Goal: Task Accomplishment & Management: Manage account settings

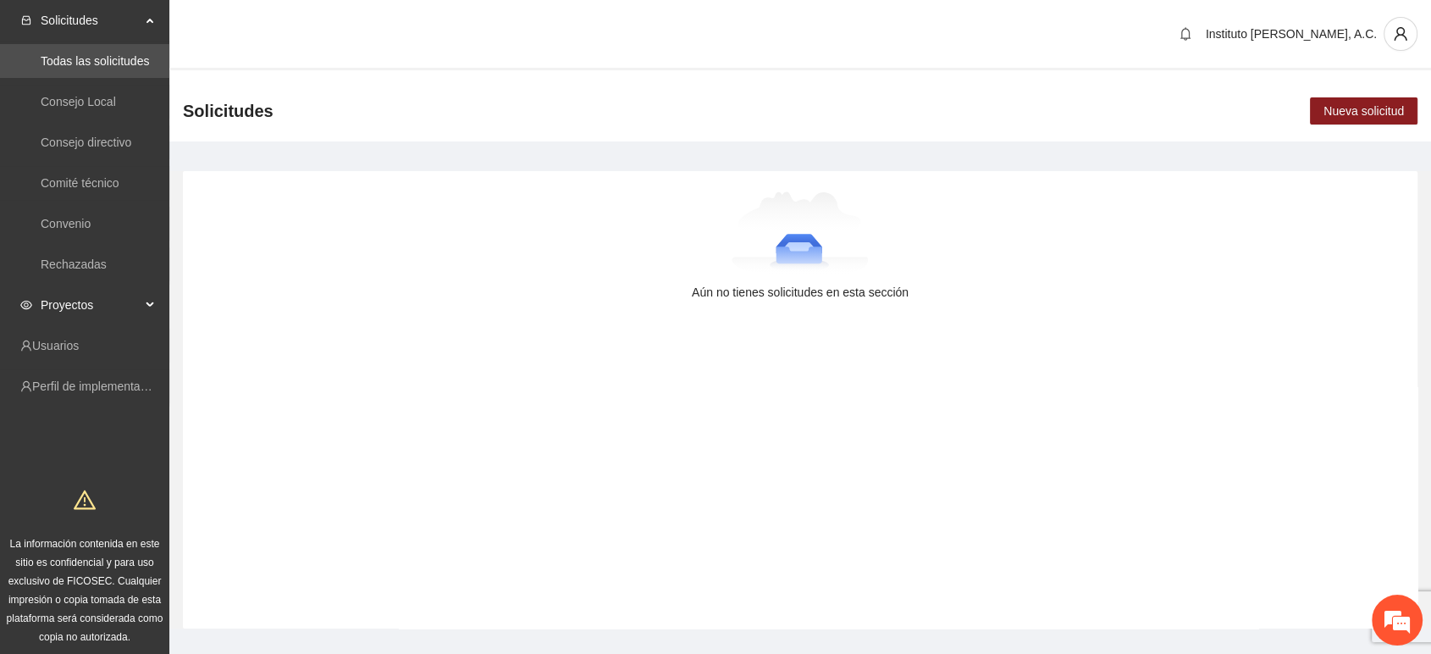
click at [62, 308] on span "Proyectos" at bounding box center [91, 305] width 100 height 34
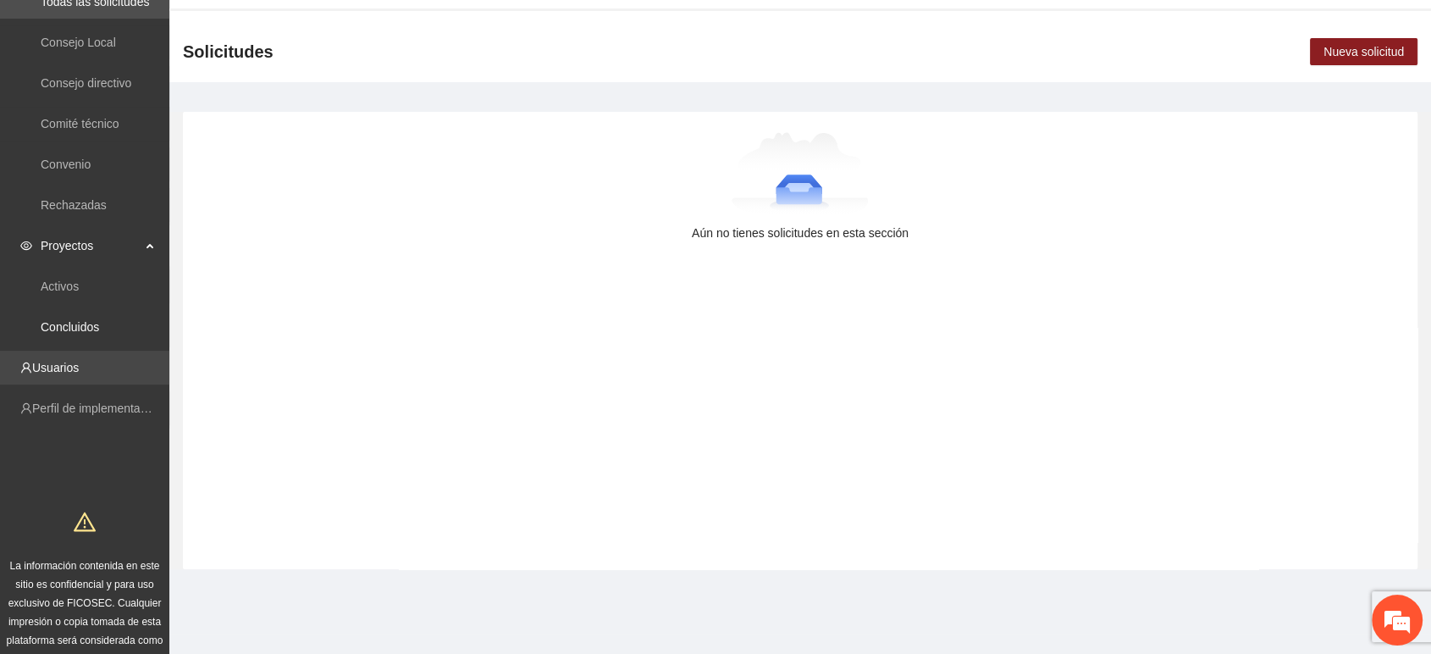
scroll to position [87, 0]
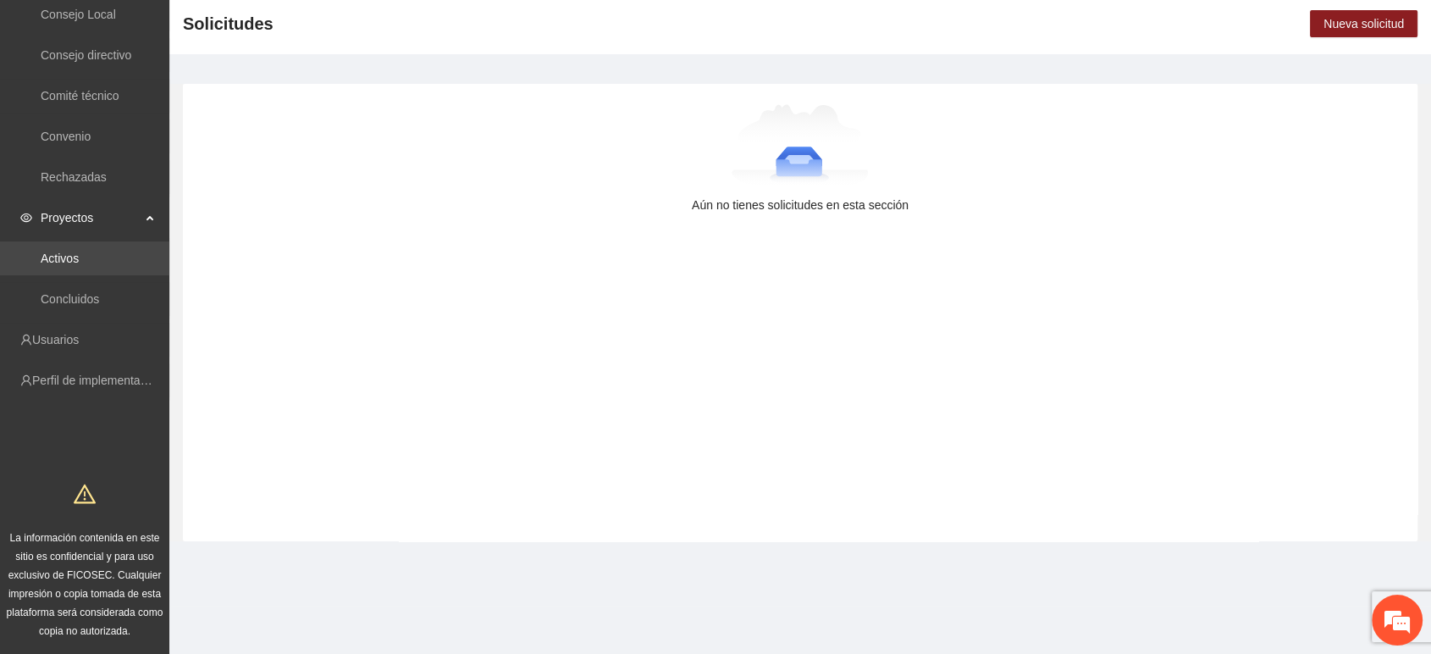
click at [79, 265] on link "Activos" at bounding box center [60, 258] width 38 height 14
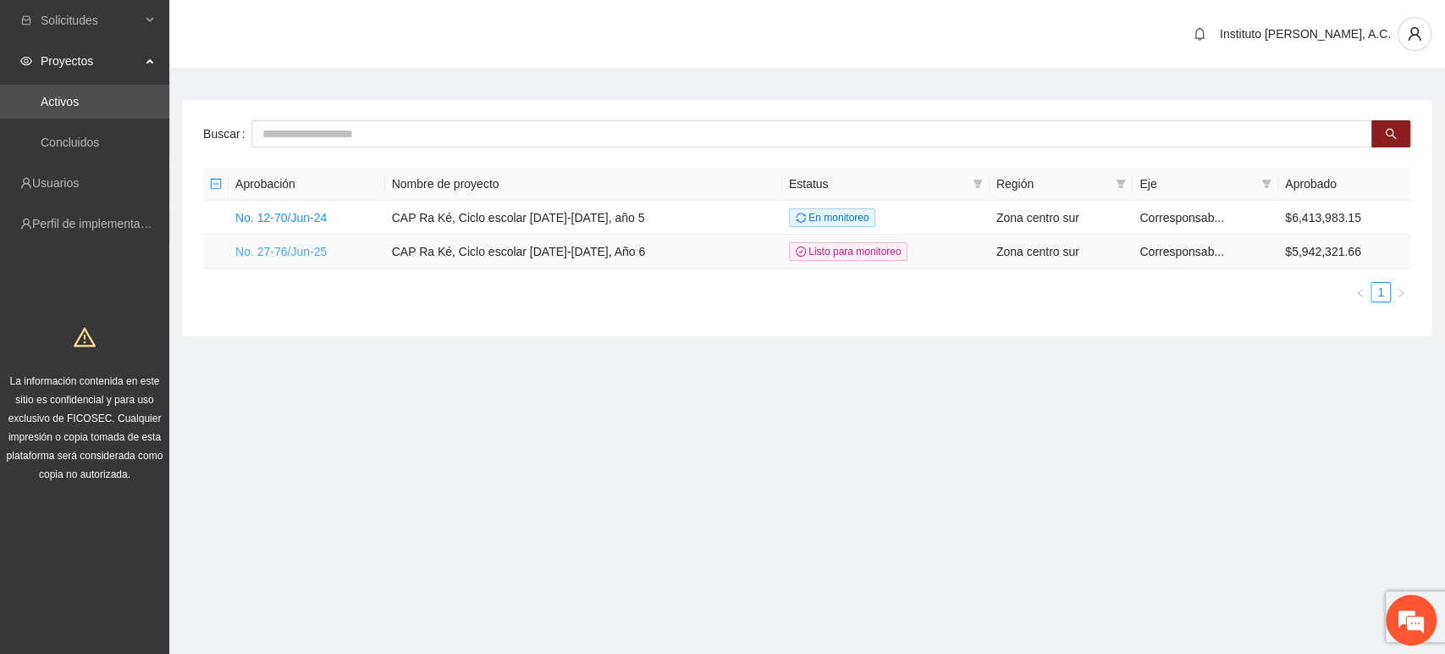
click at [274, 252] on link "No. 27-76/Jun-25" at bounding box center [280, 252] width 91 height 14
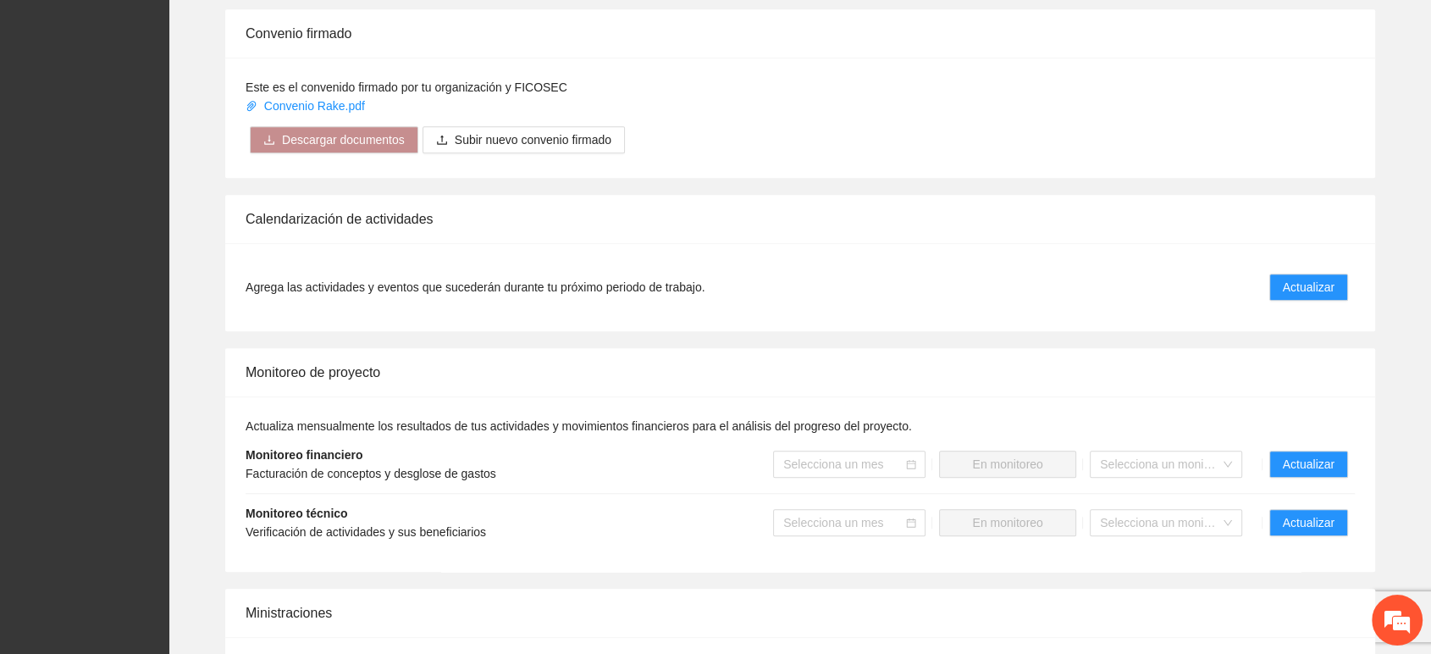
scroll to position [1518, 0]
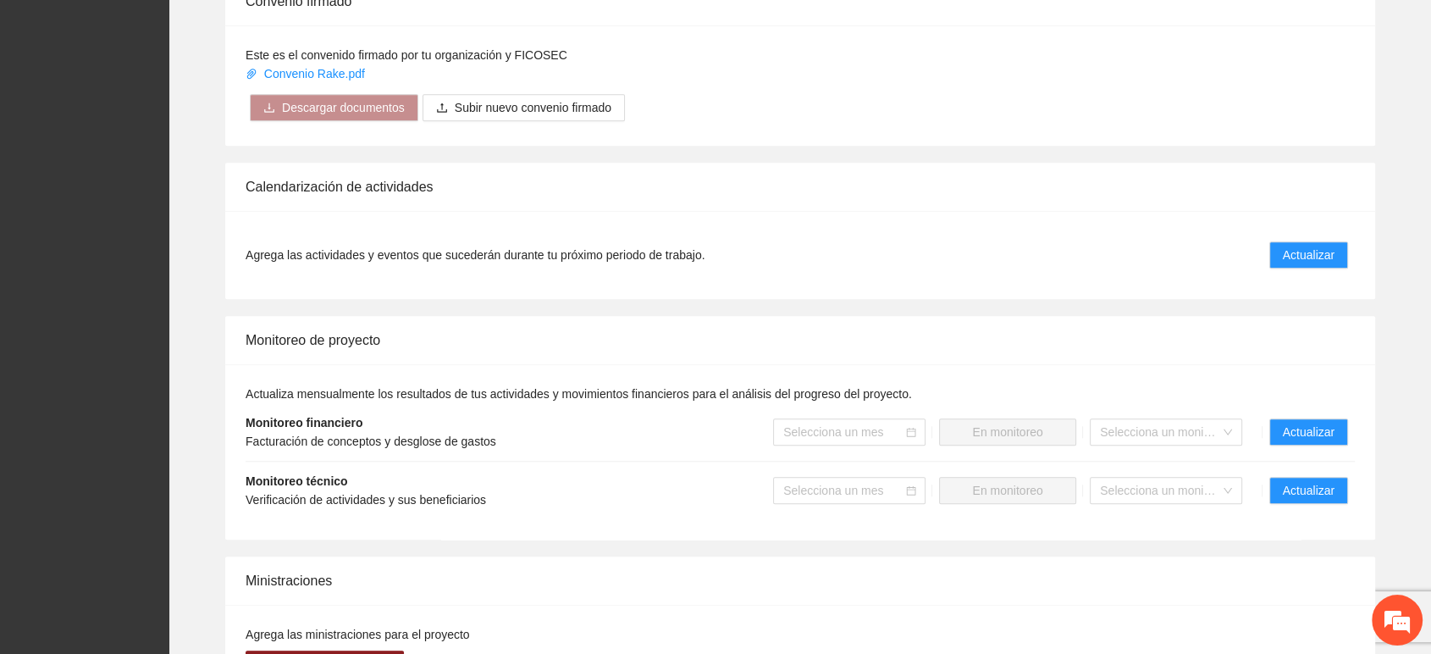
drag, startPoint x: 1069, startPoint y: 318, endPoint x: 1299, endPoint y: 283, distance: 232.2
click at [1096, 312] on div "Gobernanza de la implementadora [PERSON_NAME] - Vocal [PERSON_NAME] [PERSON_NAM…" at bounding box center [800, 147] width 1262 height 1641
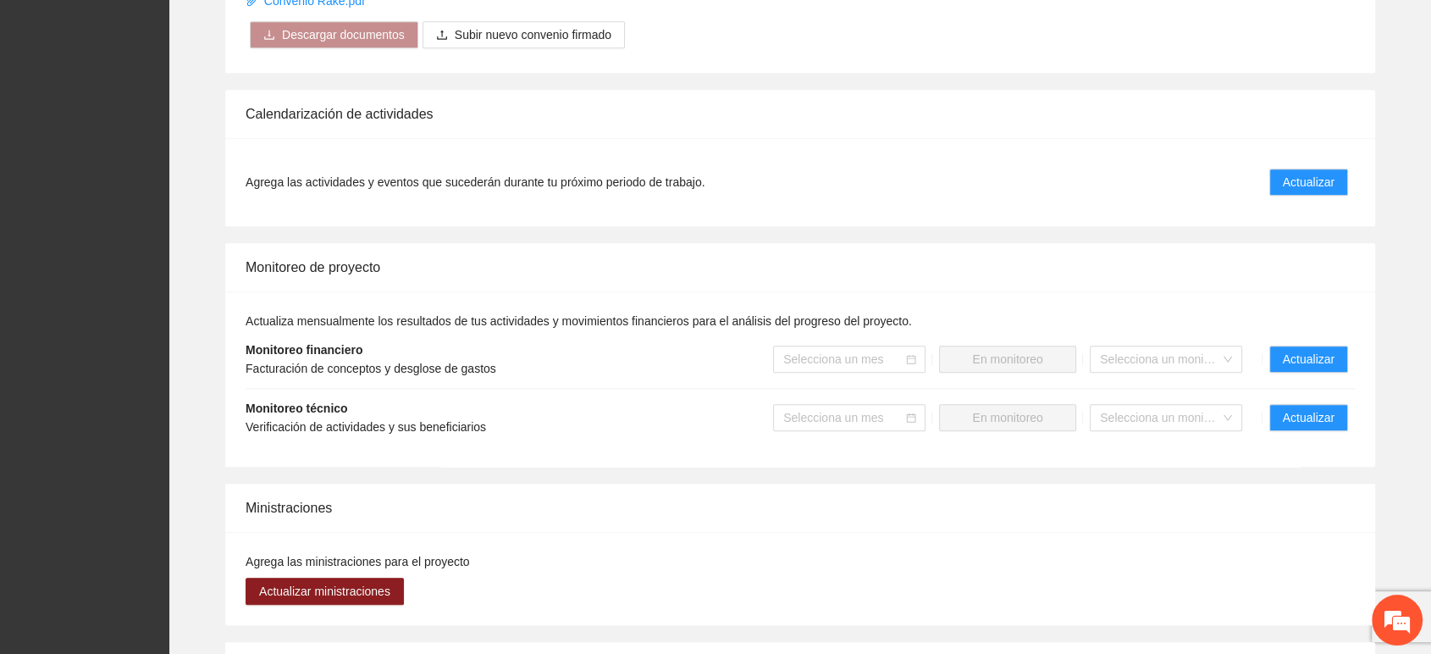
scroll to position [1707, 0]
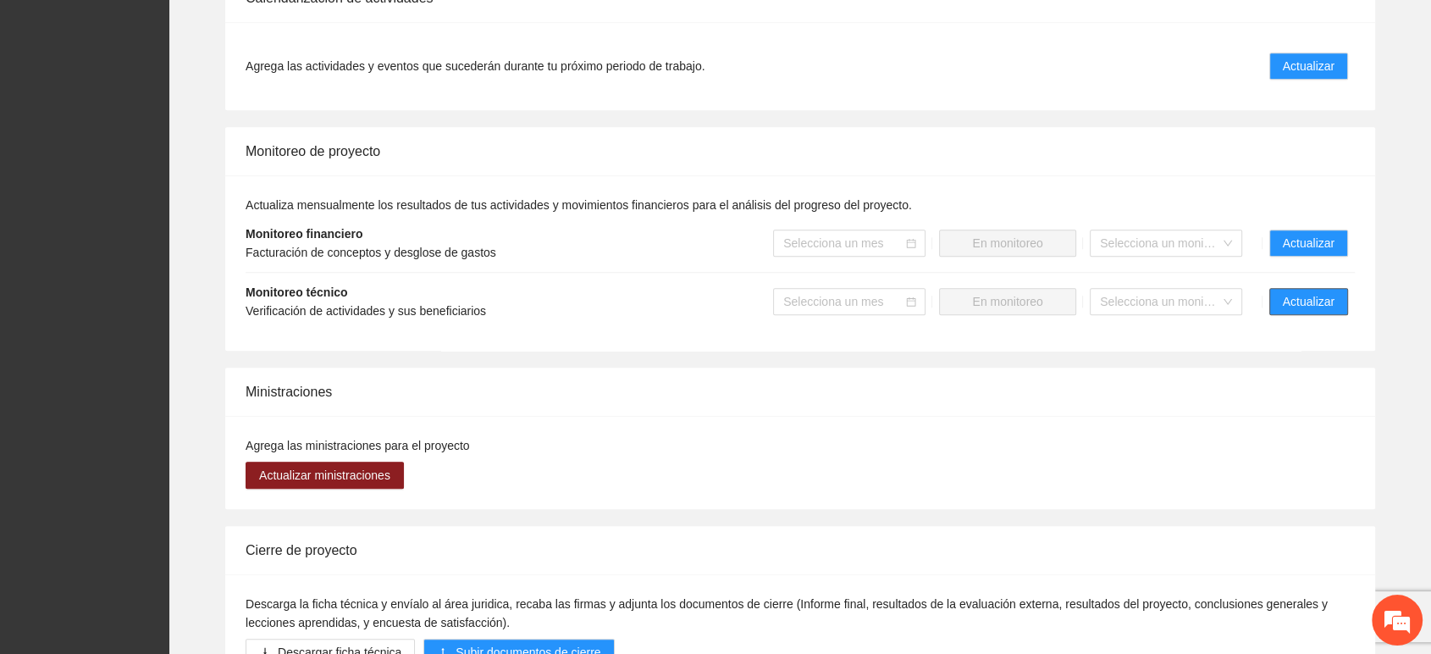
click at [1291, 308] on span "Actualizar" at bounding box center [1309, 301] width 52 height 19
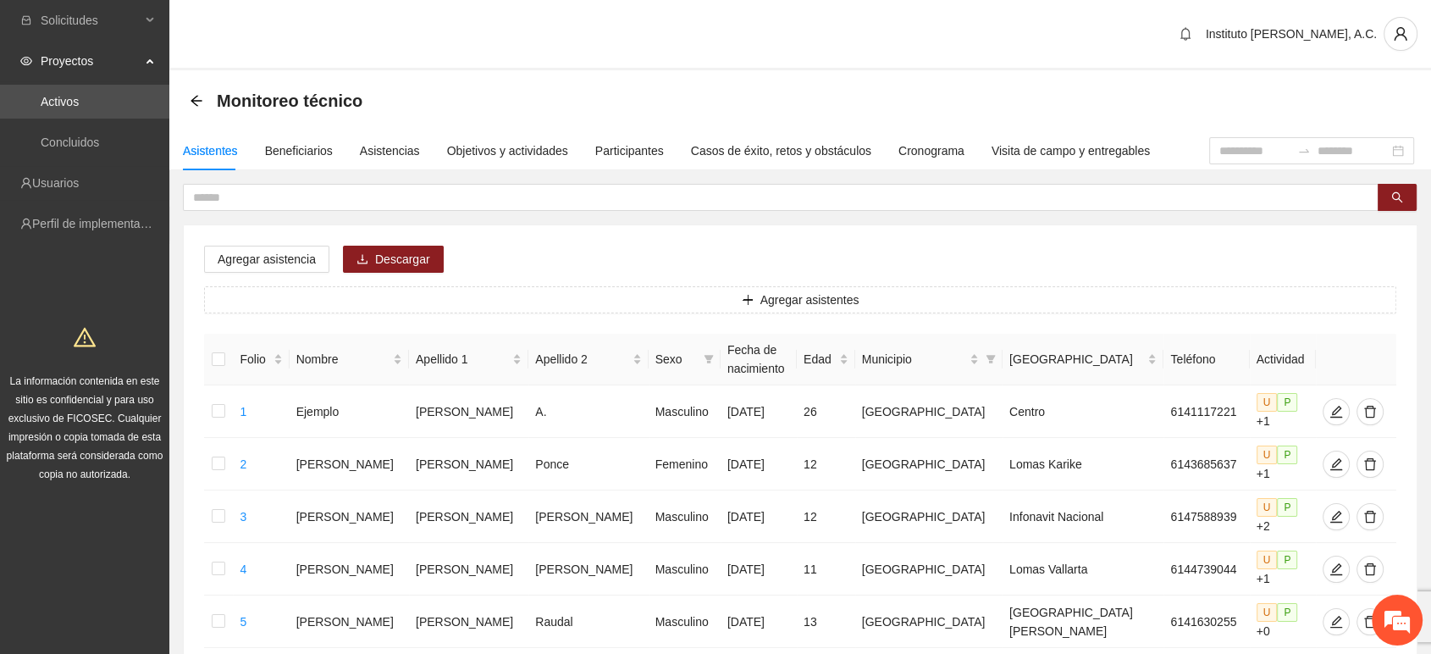
scroll to position [128, 0]
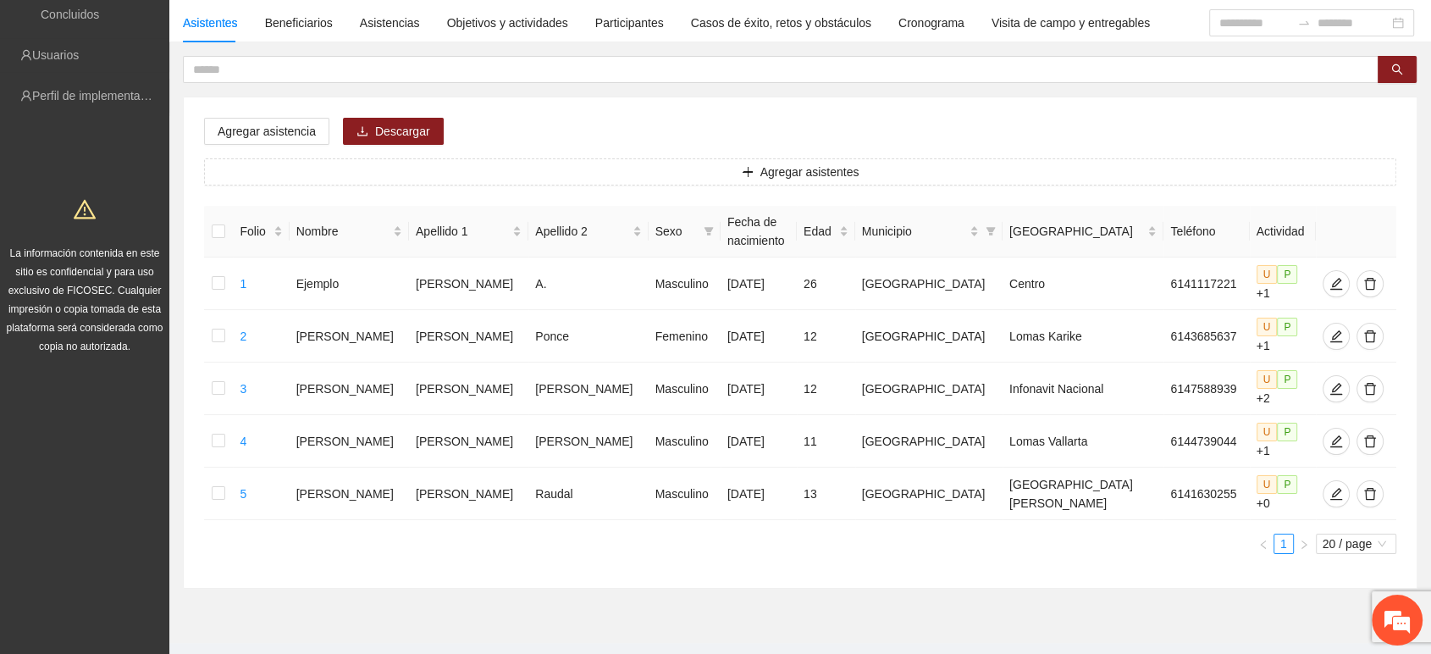
click at [516, 544] on div "Agregar asistencia Descargar Agregar asistentes Folio Nombre Apellido 1 Apellid…" at bounding box center [800, 342] width 1233 height 490
click at [599, 520] on div "Folio Nombre Apellido 1 Apellido 2 Sexo Fecha de nacimiento Edad Municipio Colo…" at bounding box center [800, 387] width 1192 height 362
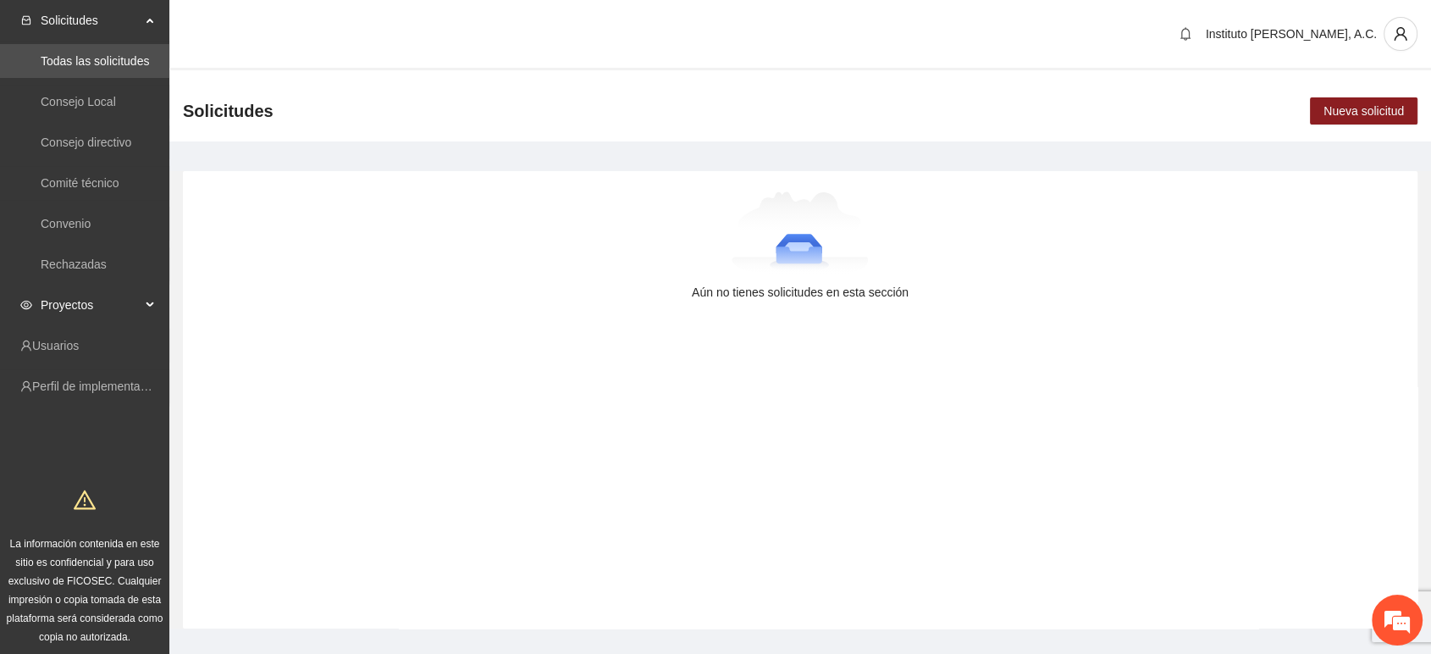
click at [51, 303] on span "Proyectos" at bounding box center [91, 305] width 100 height 34
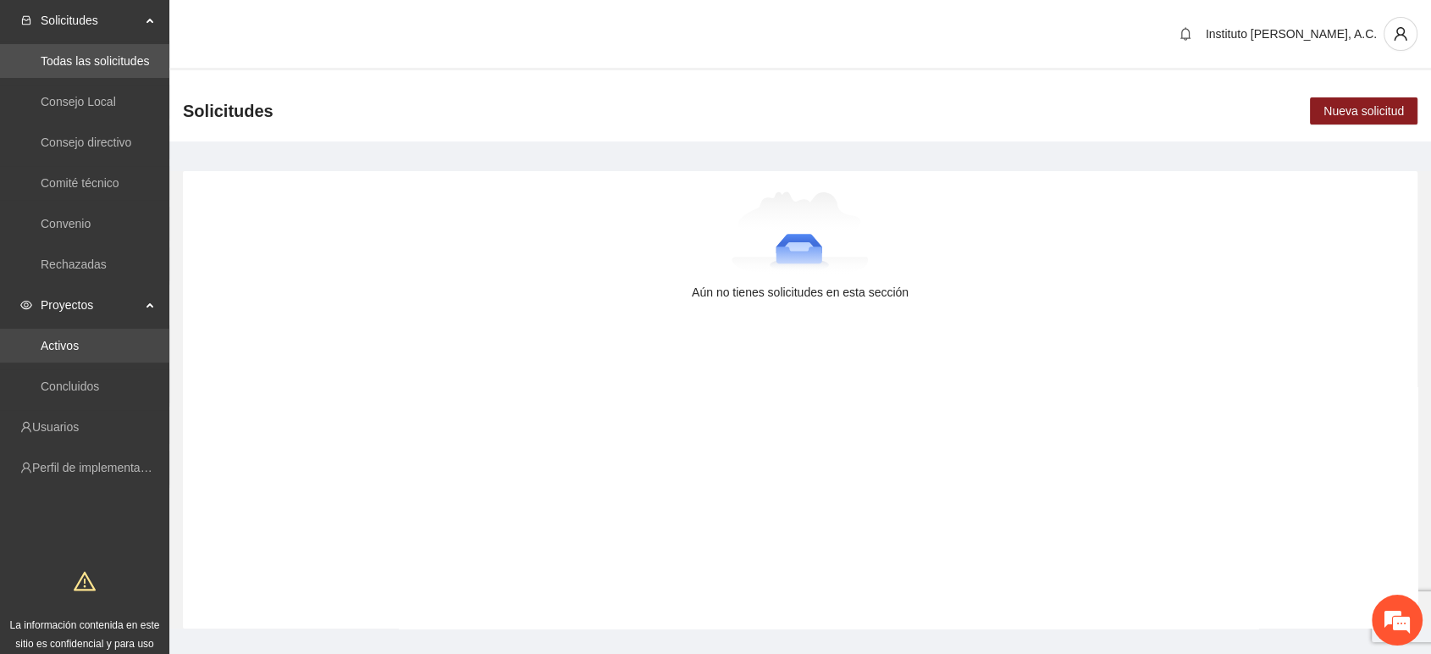
click at [79, 344] on link "Activos" at bounding box center [60, 346] width 38 height 14
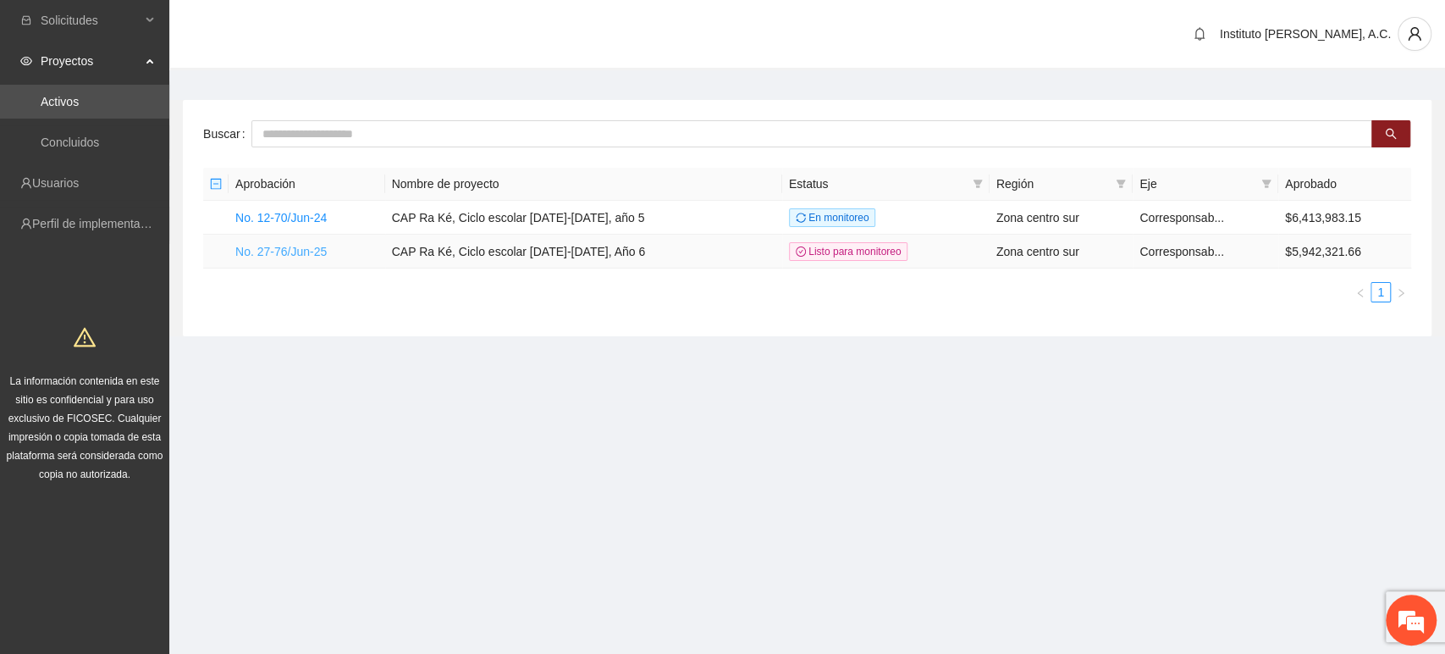
click at [299, 256] on link "No. 27-76/Jun-25" at bounding box center [280, 252] width 91 height 14
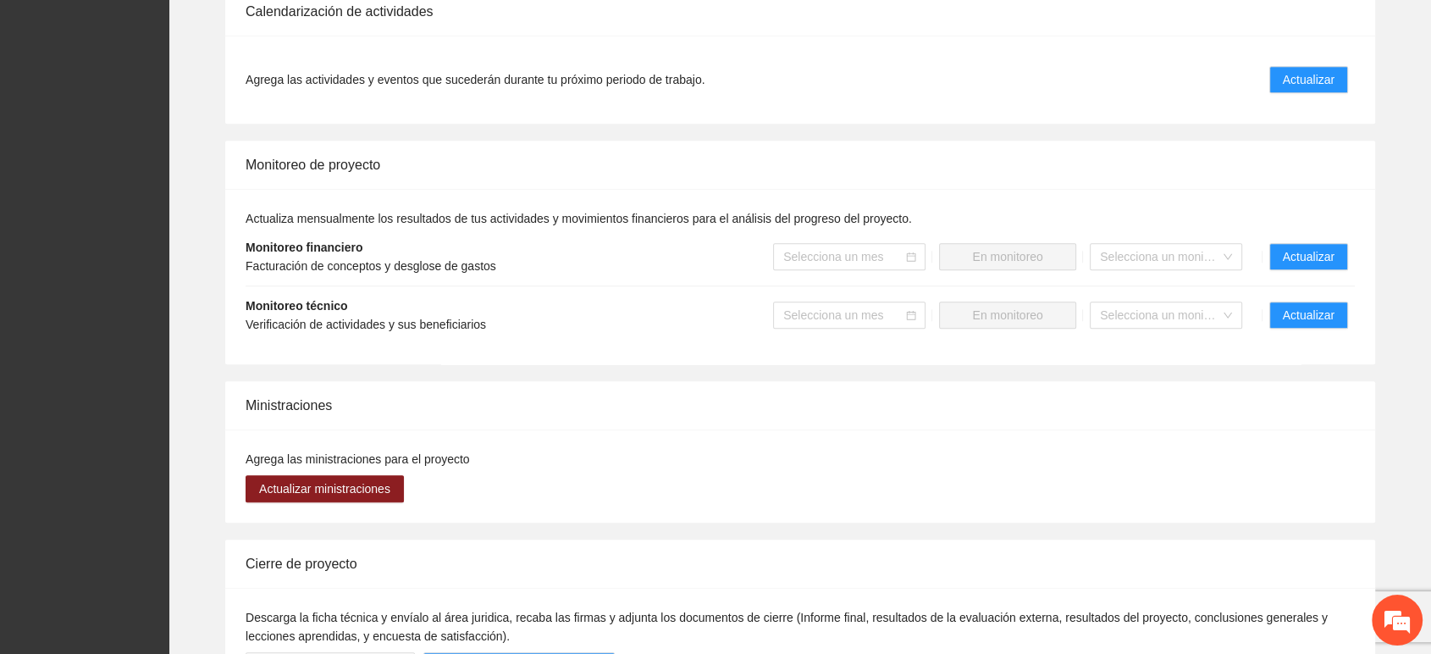
scroll to position [1505, 0]
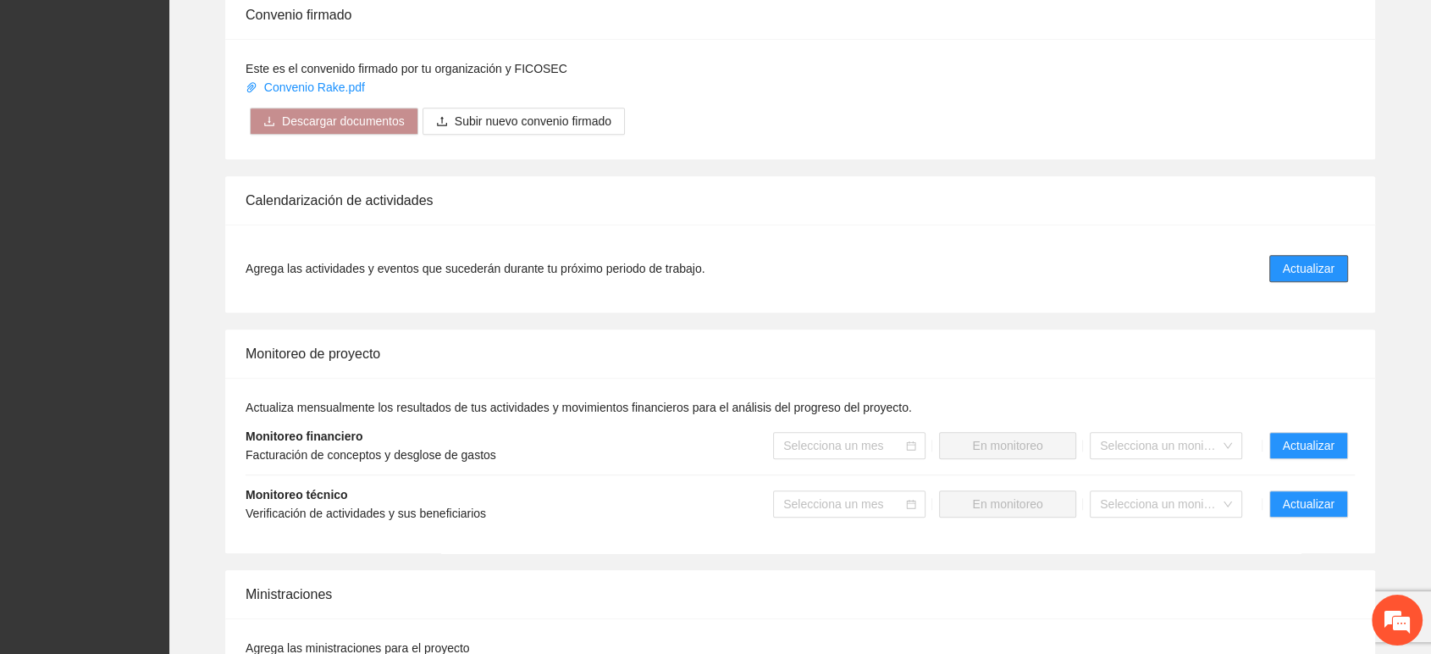
click at [1312, 268] on span "Actualizar" at bounding box center [1309, 268] width 52 height 19
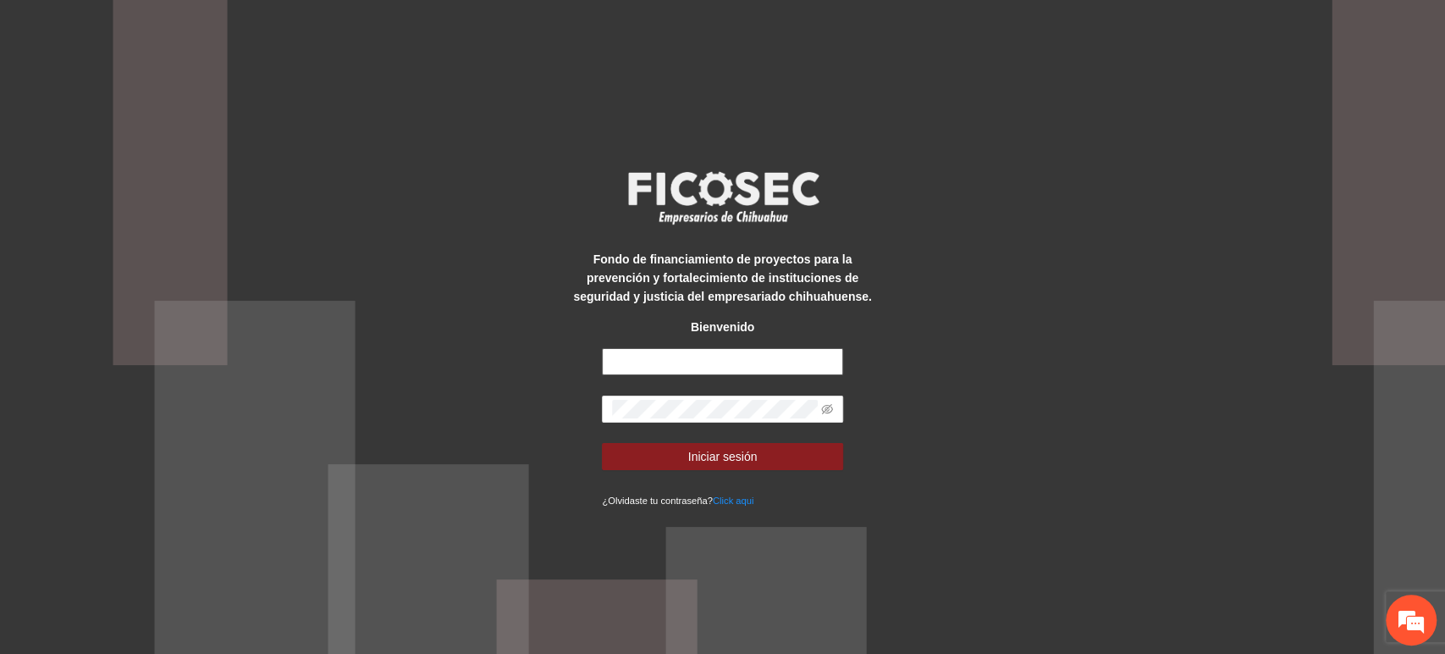
type input "**********"
click at [716, 439] on form "**********" at bounding box center [722, 428] width 241 height 161
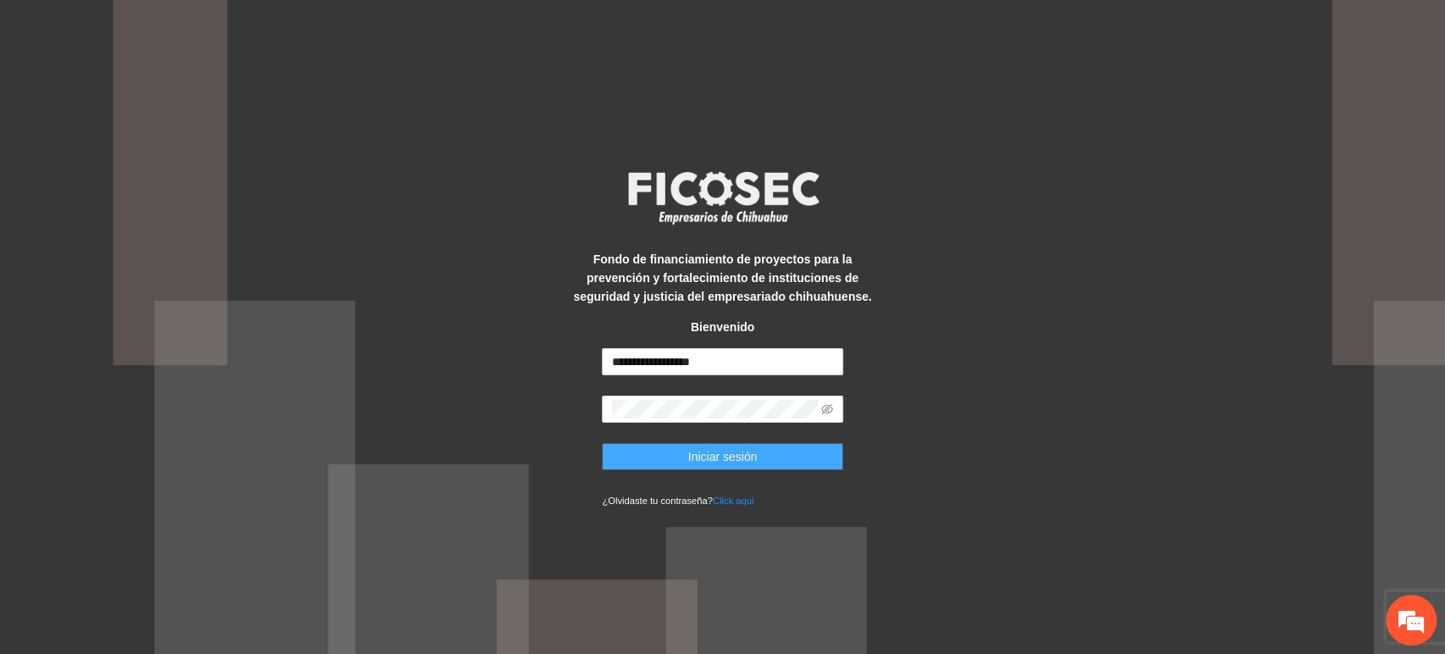
click at [716, 450] on span "Iniciar sesión" at bounding box center [722, 456] width 69 height 19
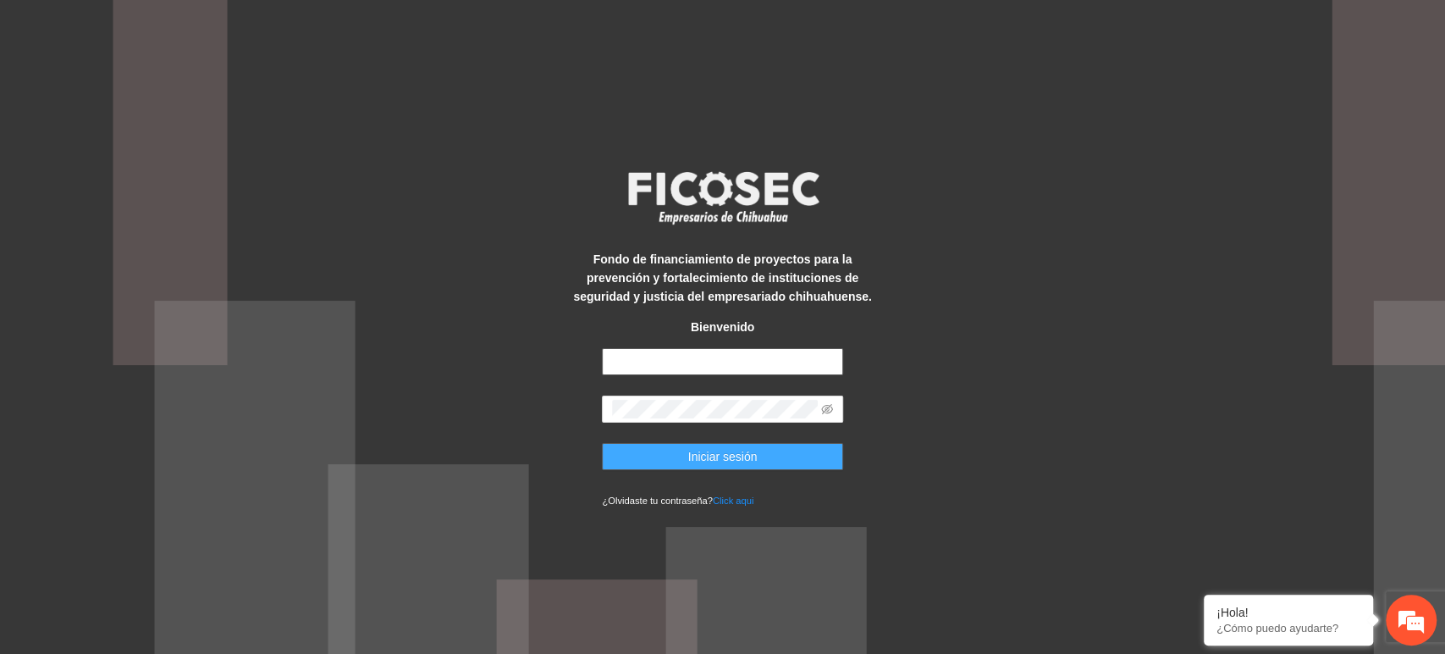
type input "**********"
click at [715, 453] on span "Iniciar sesión" at bounding box center [722, 456] width 69 height 19
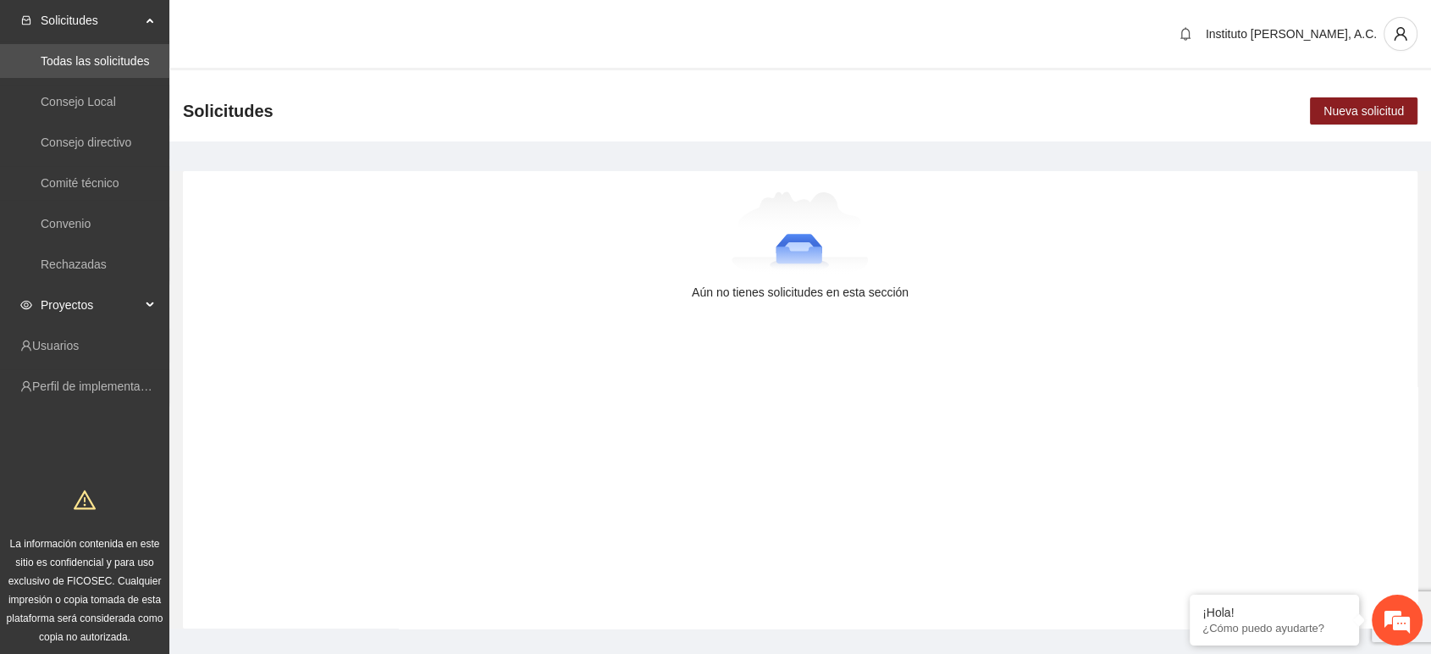
click at [67, 310] on span "Proyectos" at bounding box center [91, 305] width 100 height 34
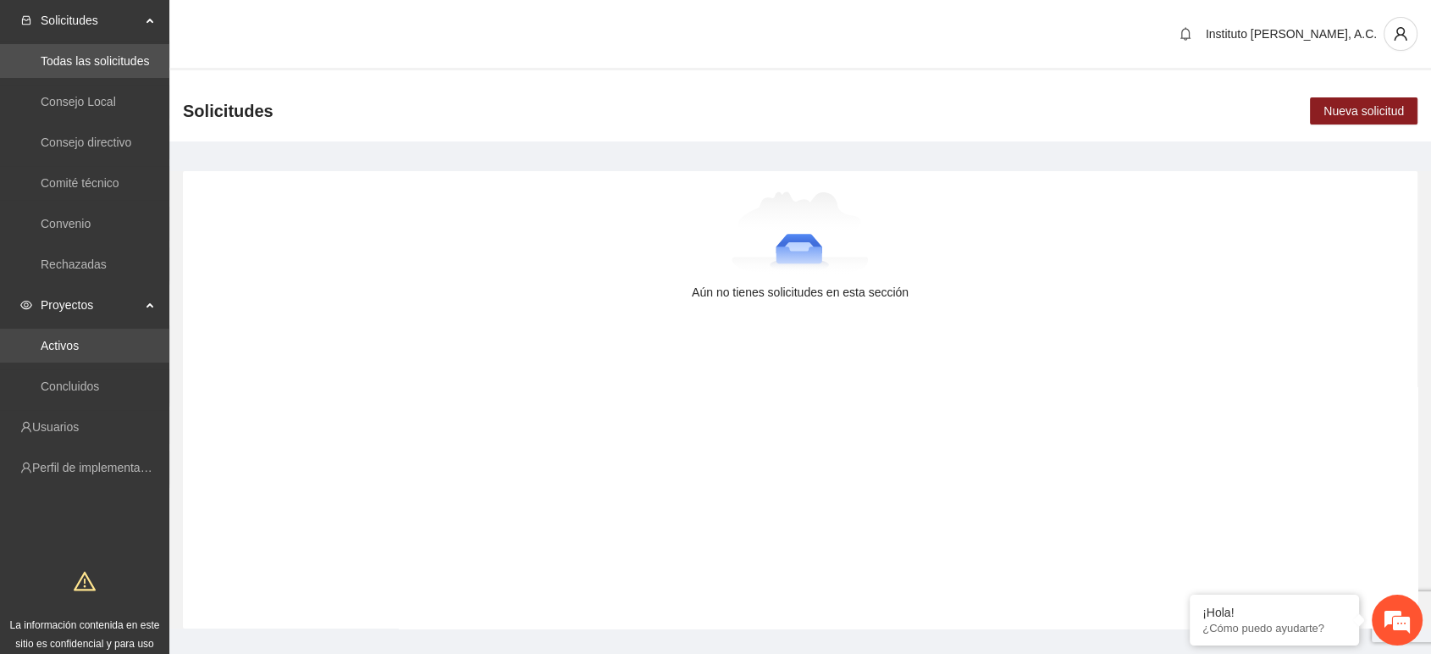
click at [73, 344] on link "Activos" at bounding box center [60, 346] width 38 height 14
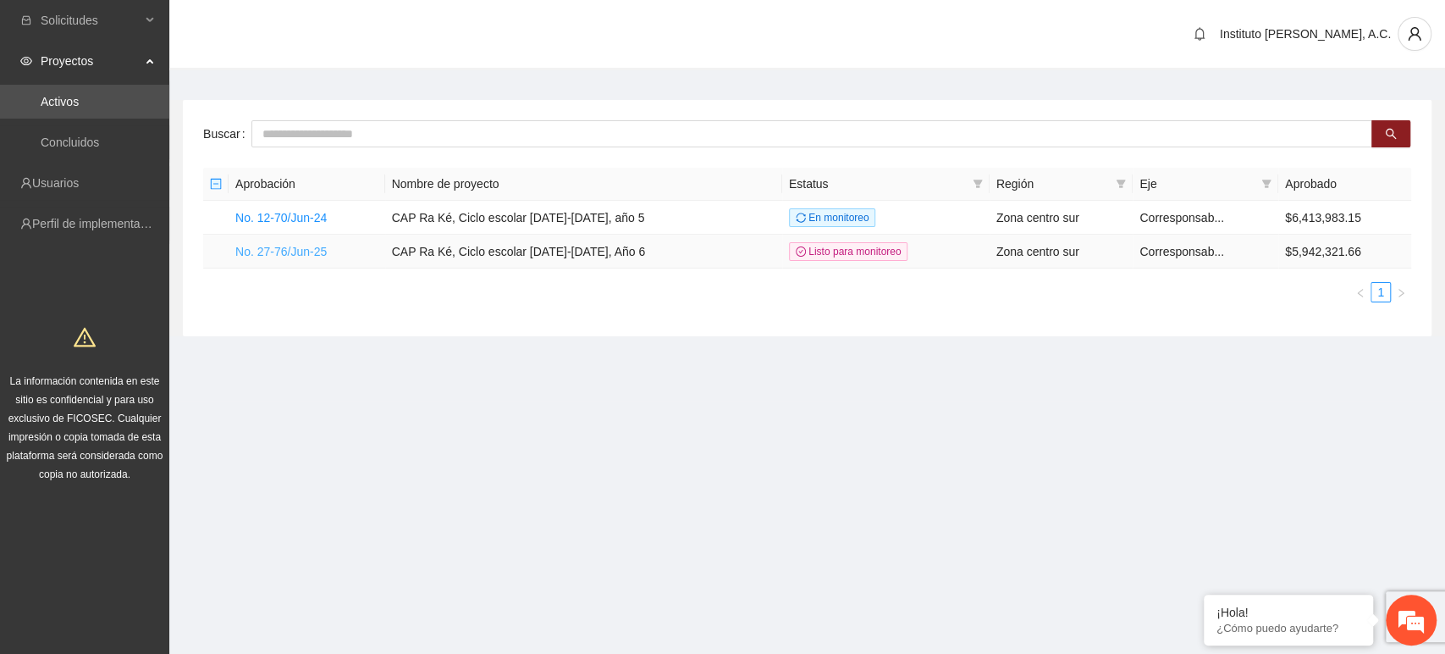
click at [301, 253] on link "No. 27-76/Jun-25" at bounding box center [280, 252] width 91 height 14
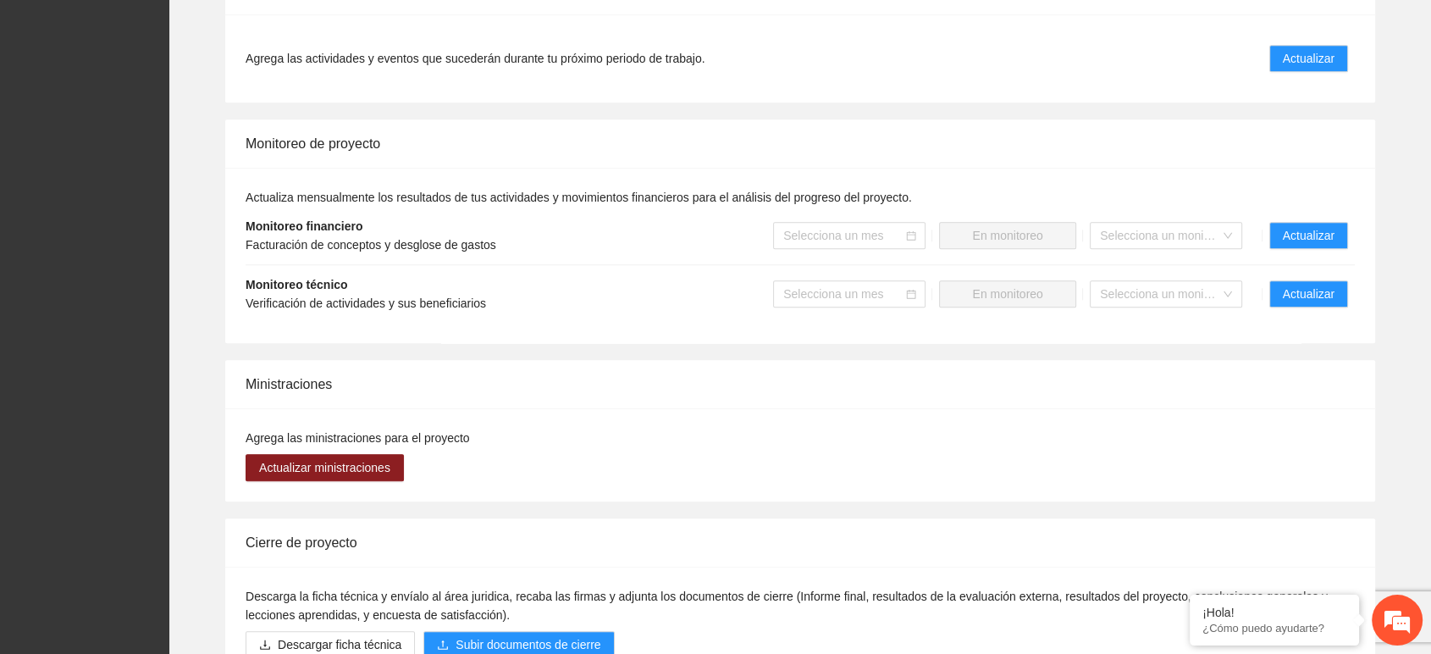
scroll to position [1612, 0]
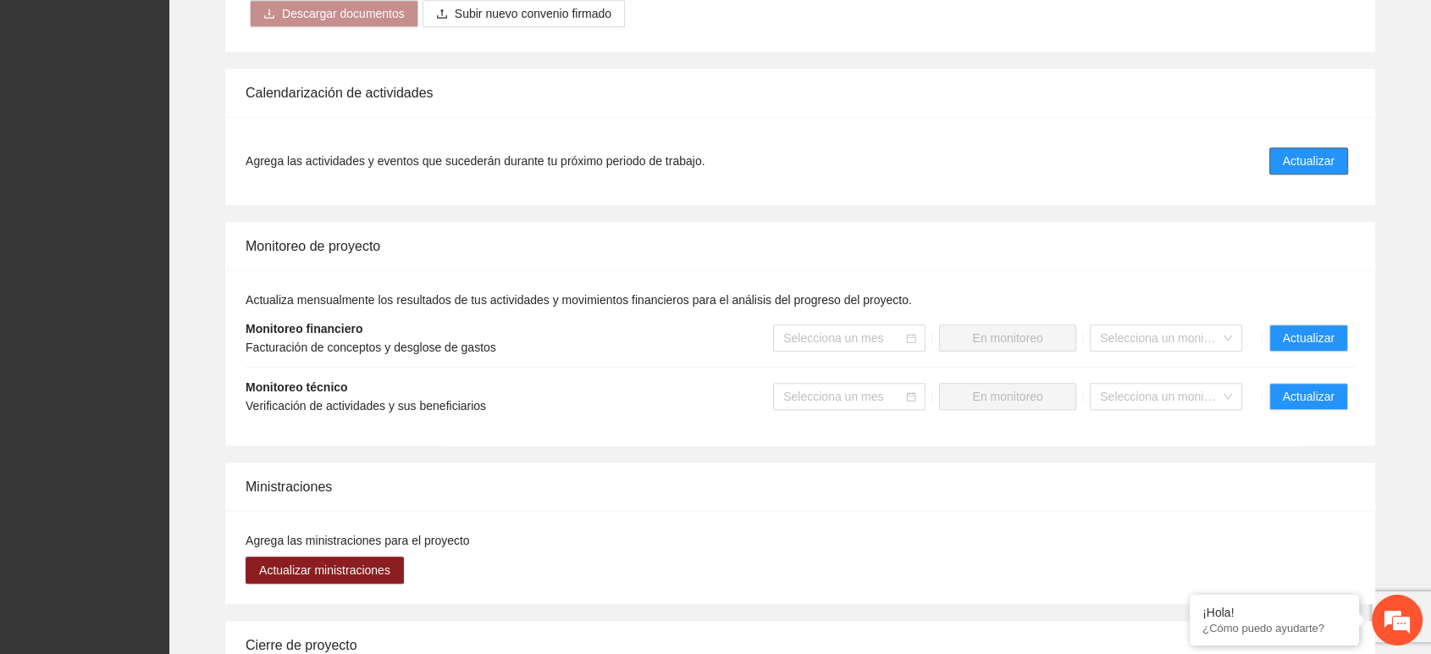
click at [1277, 160] on button "Actualizar" at bounding box center [1308, 160] width 79 height 27
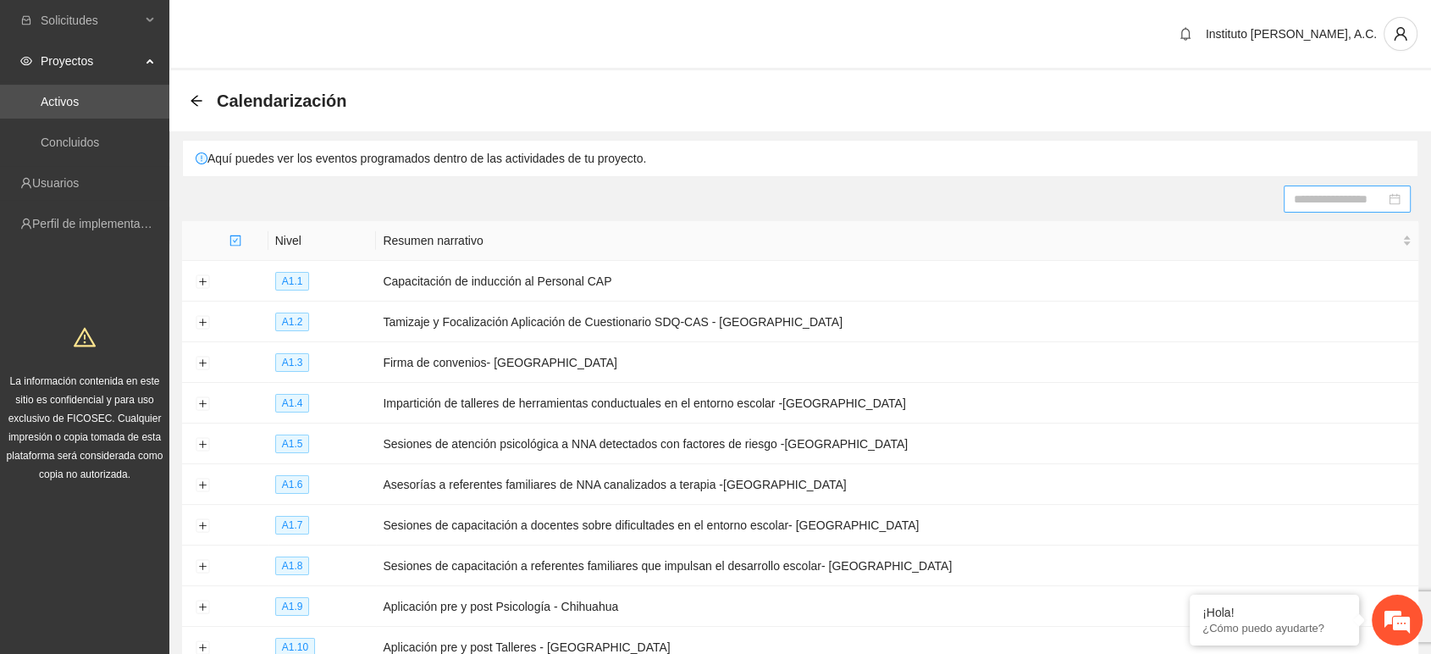
click at [1327, 197] on input at bounding box center [1339, 199] width 91 height 19
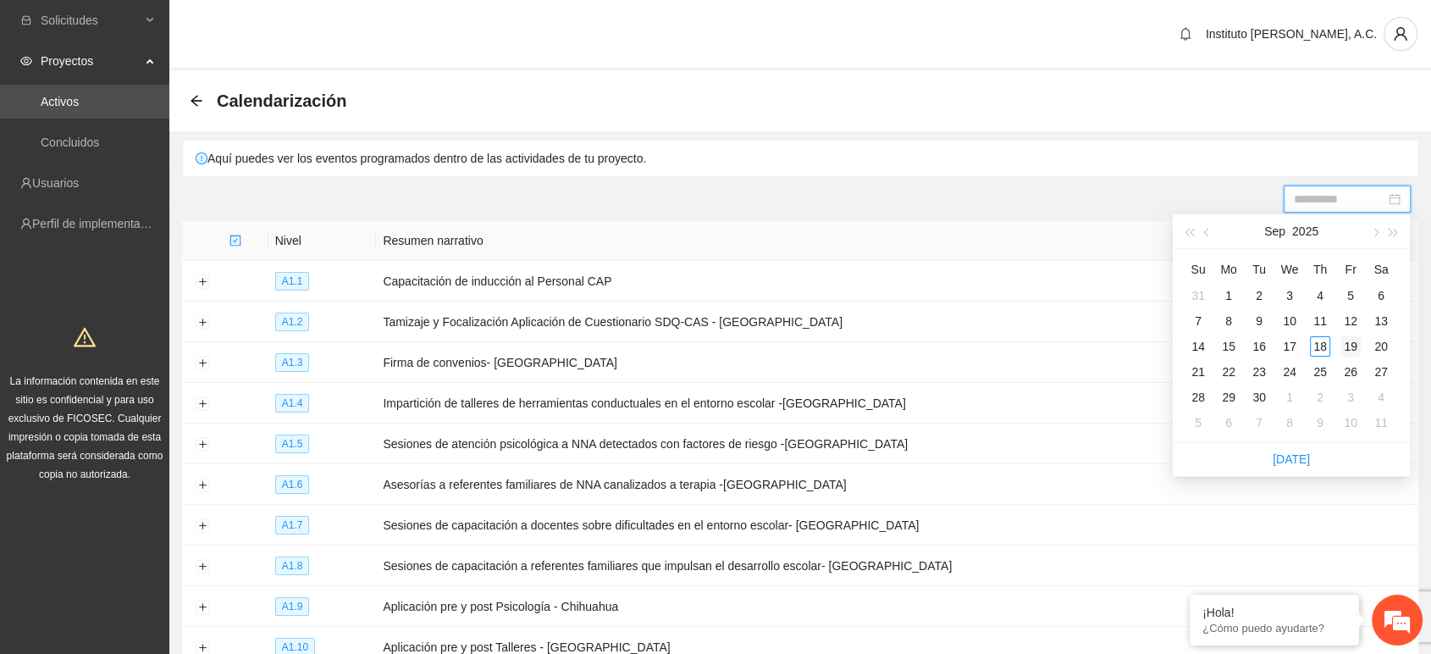
type input "**********"
click at [1348, 346] on div "19" at bounding box center [1350, 346] width 20 height 20
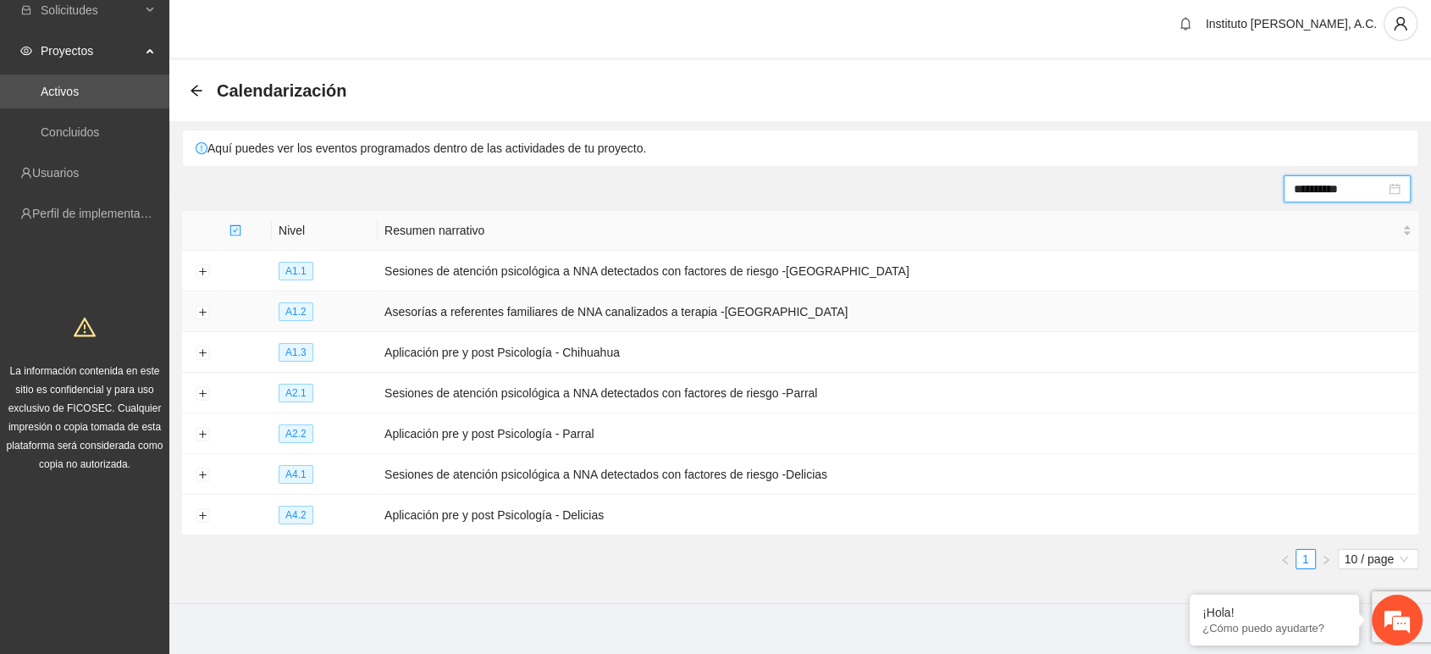
scroll to position [20, 0]
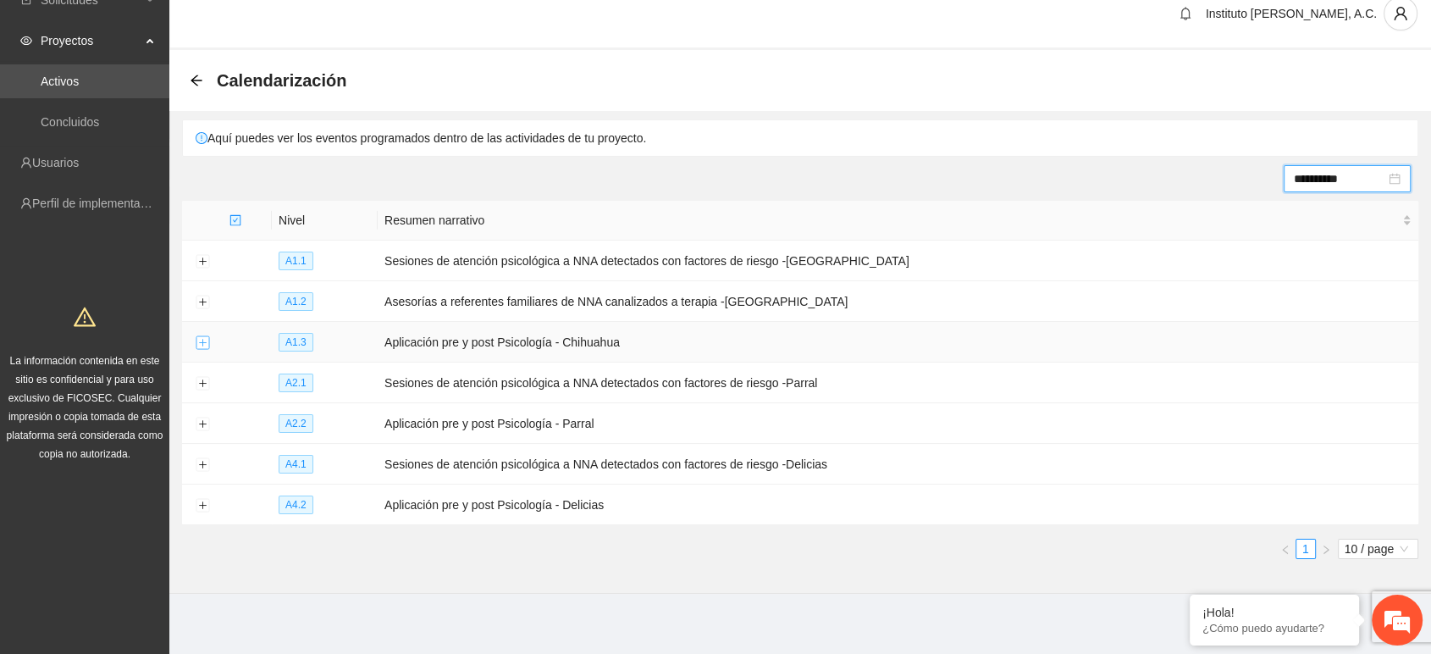
click at [207, 337] on button "Expand row" at bounding box center [203, 343] width 14 height 14
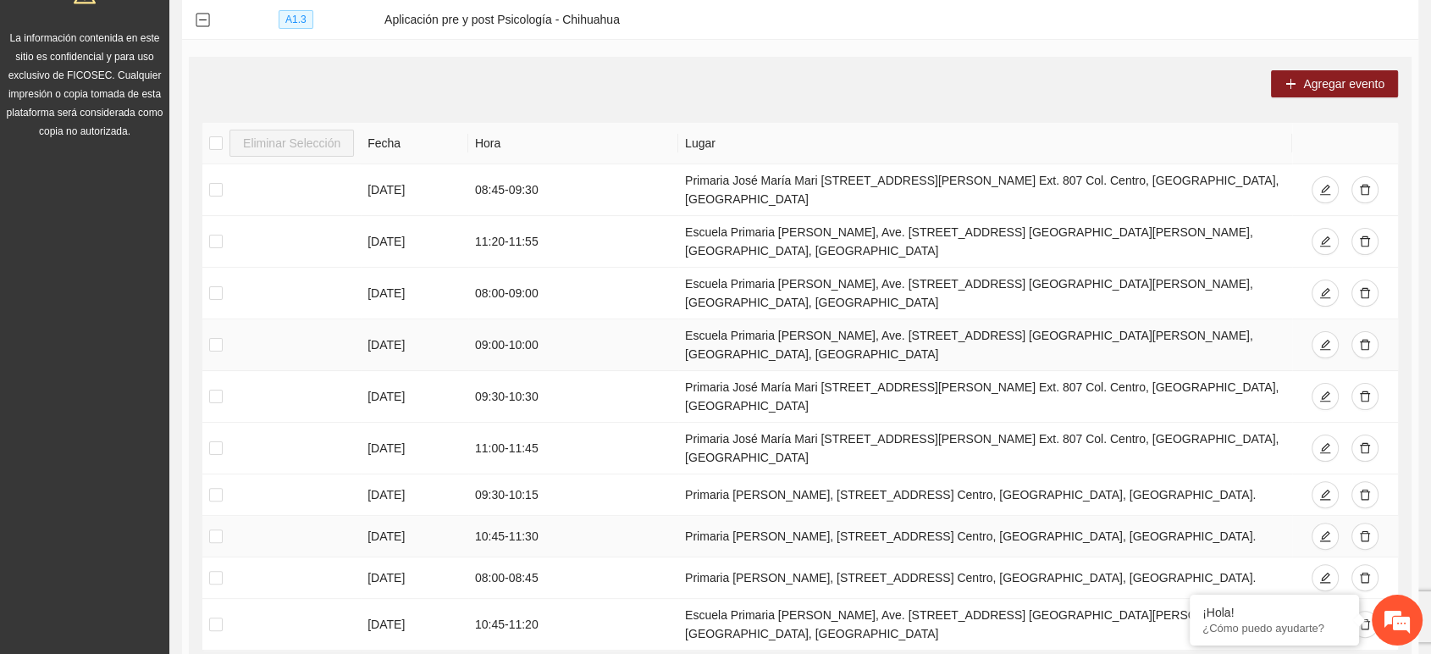
scroll to position [396, 0]
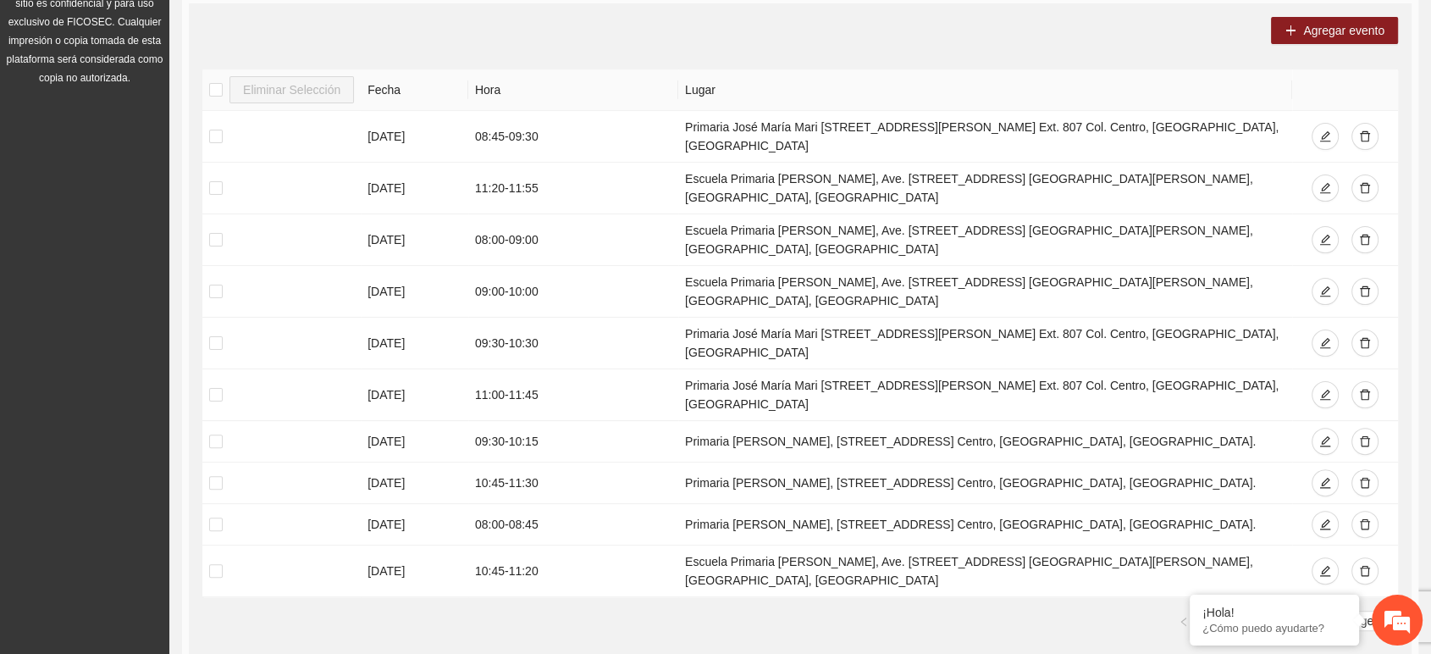
click at [1223, 611] on link "2" at bounding box center [1224, 620] width 19 height 19
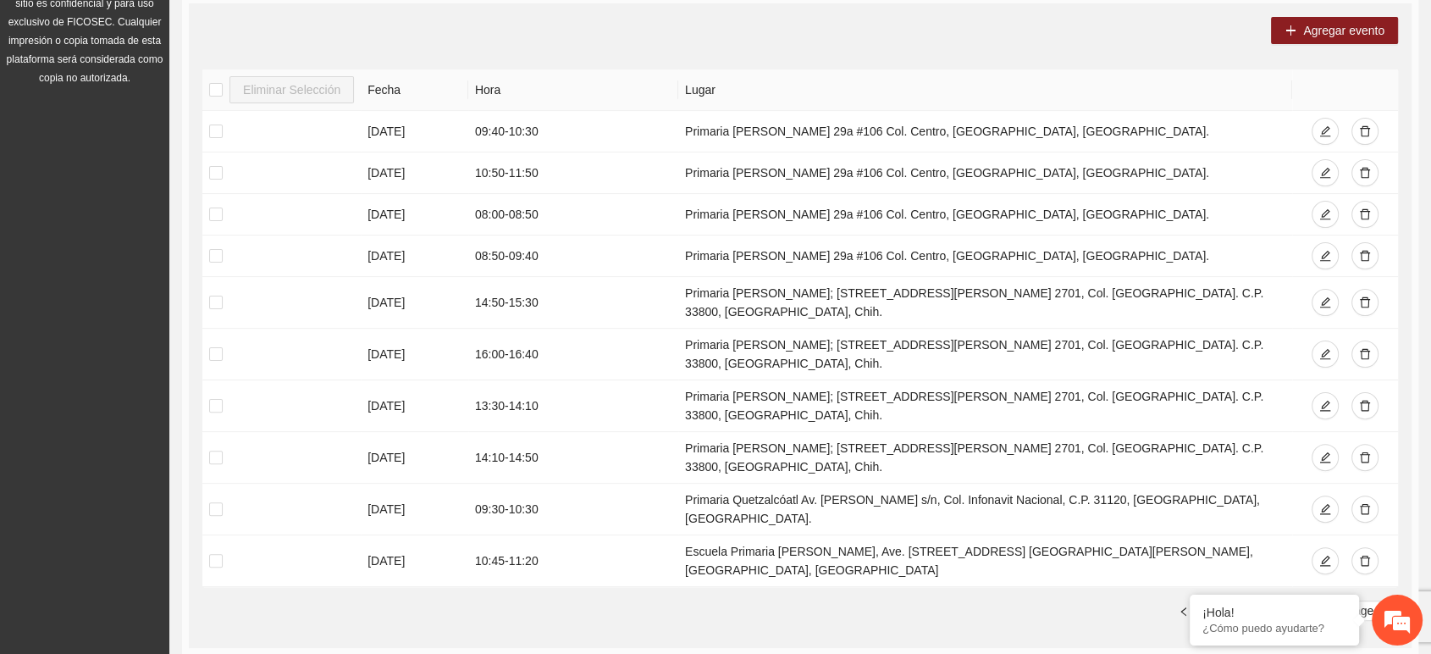
click at [1237, 601] on link "3" at bounding box center [1244, 610] width 19 height 19
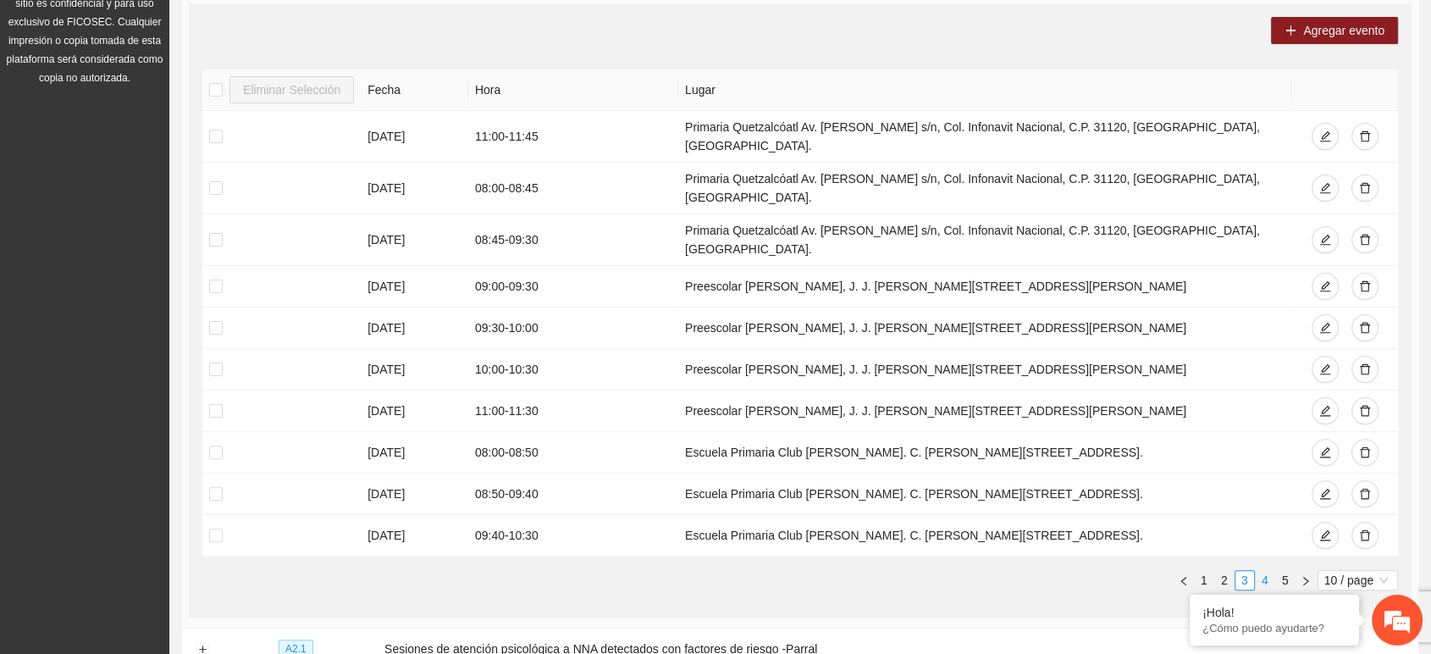
click at [1262, 571] on link "4" at bounding box center [1265, 580] width 19 height 19
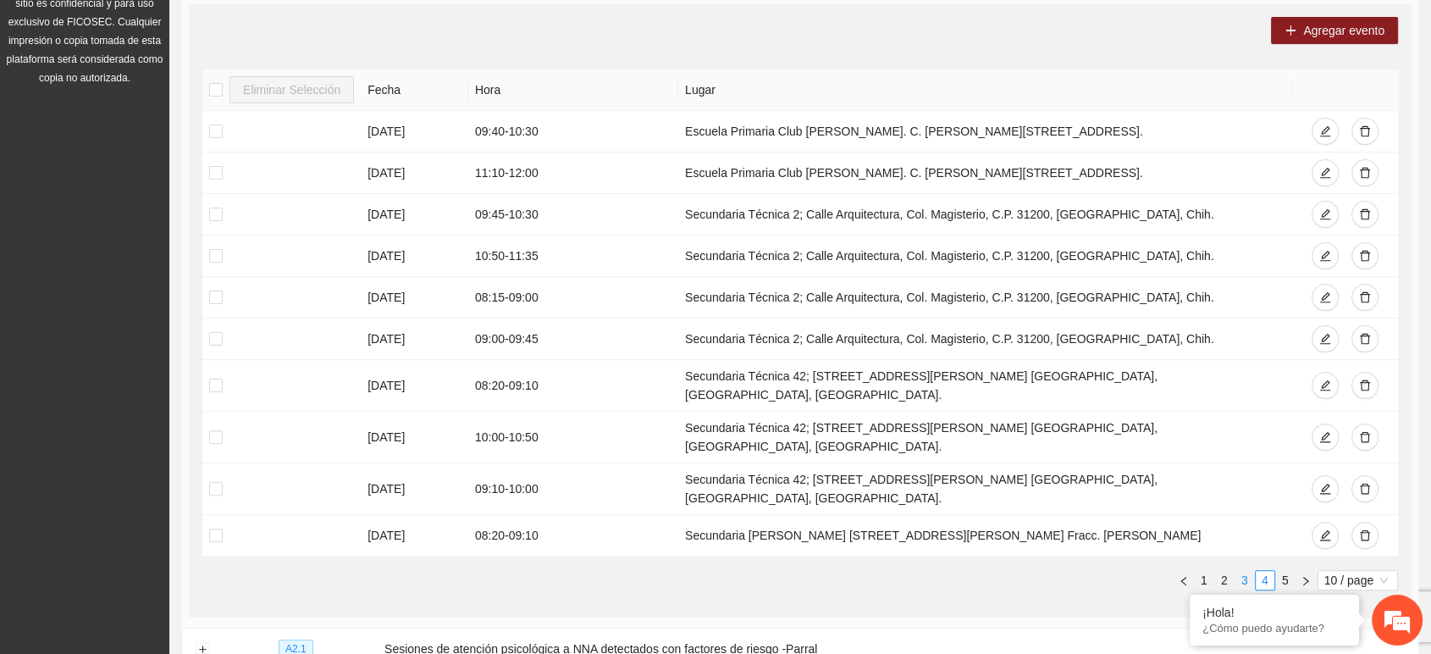
click at [1240, 571] on link "3" at bounding box center [1244, 580] width 19 height 19
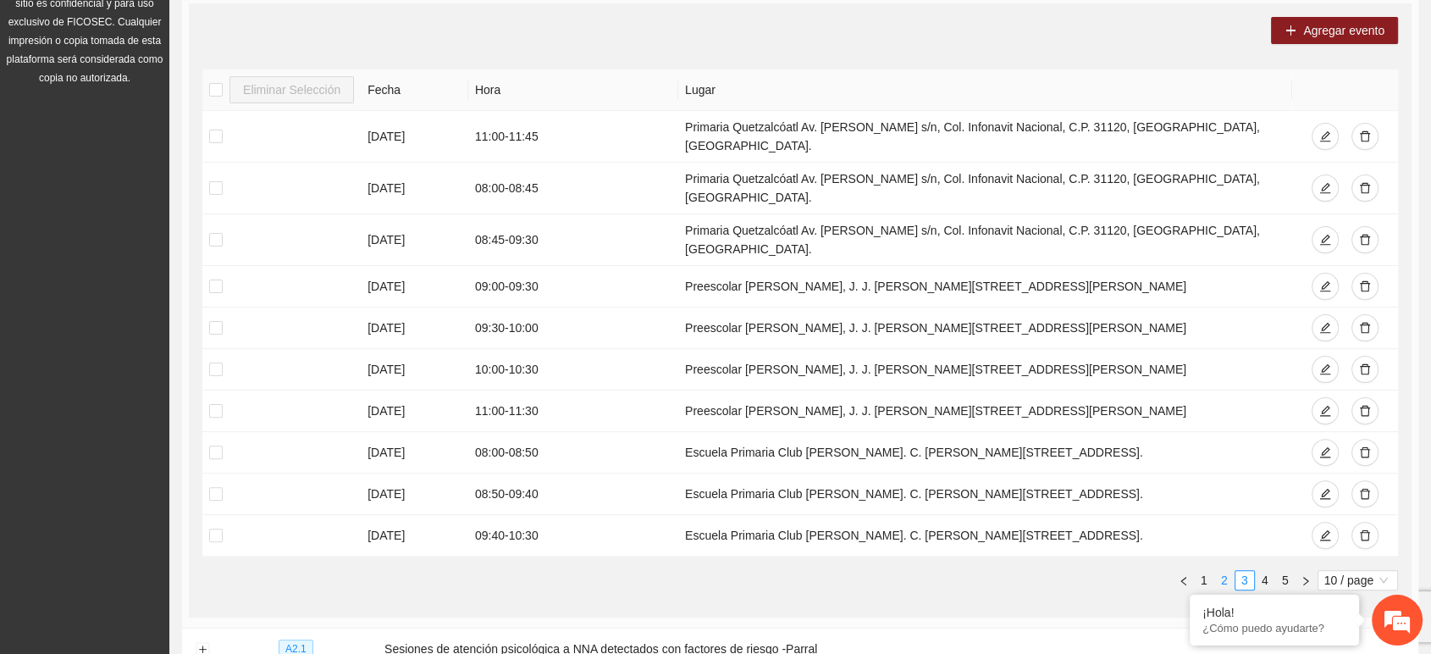
click at [1218, 571] on link "2" at bounding box center [1224, 580] width 19 height 19
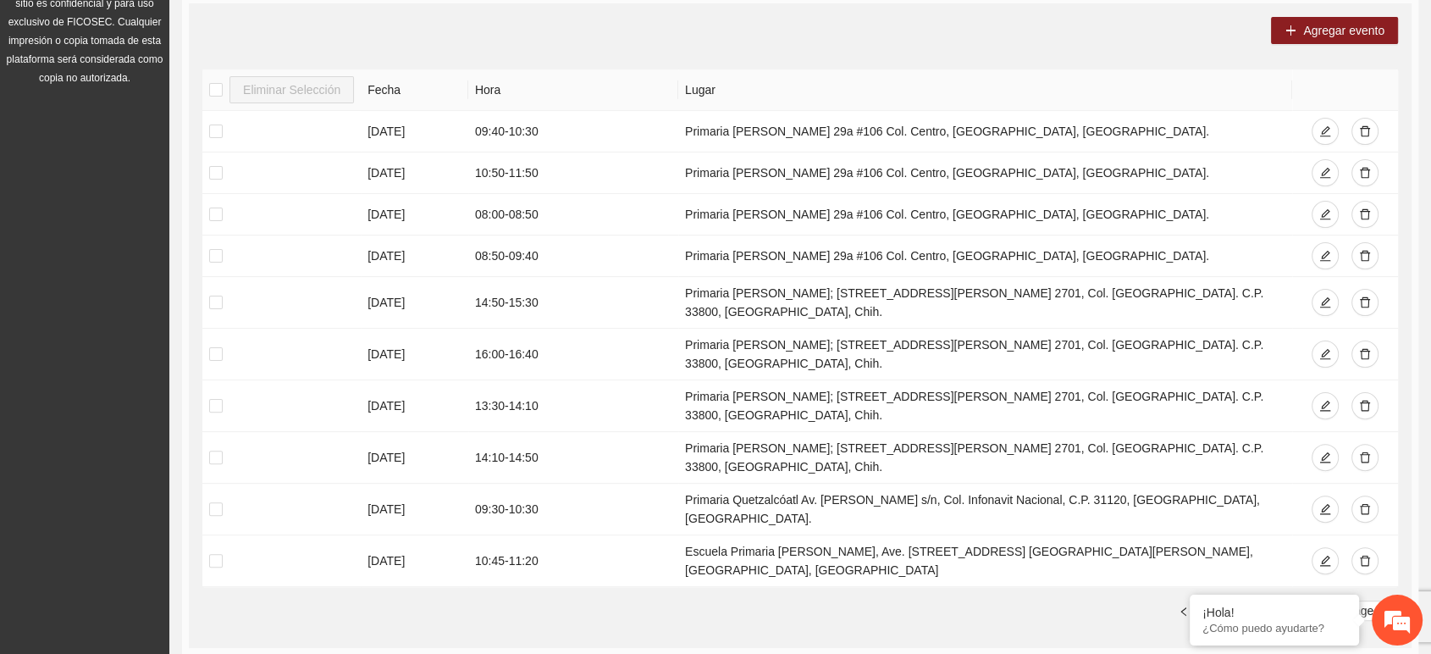
click at [1240, 601] on link "3" at bounding box center [1244, 610] width 19 height 19
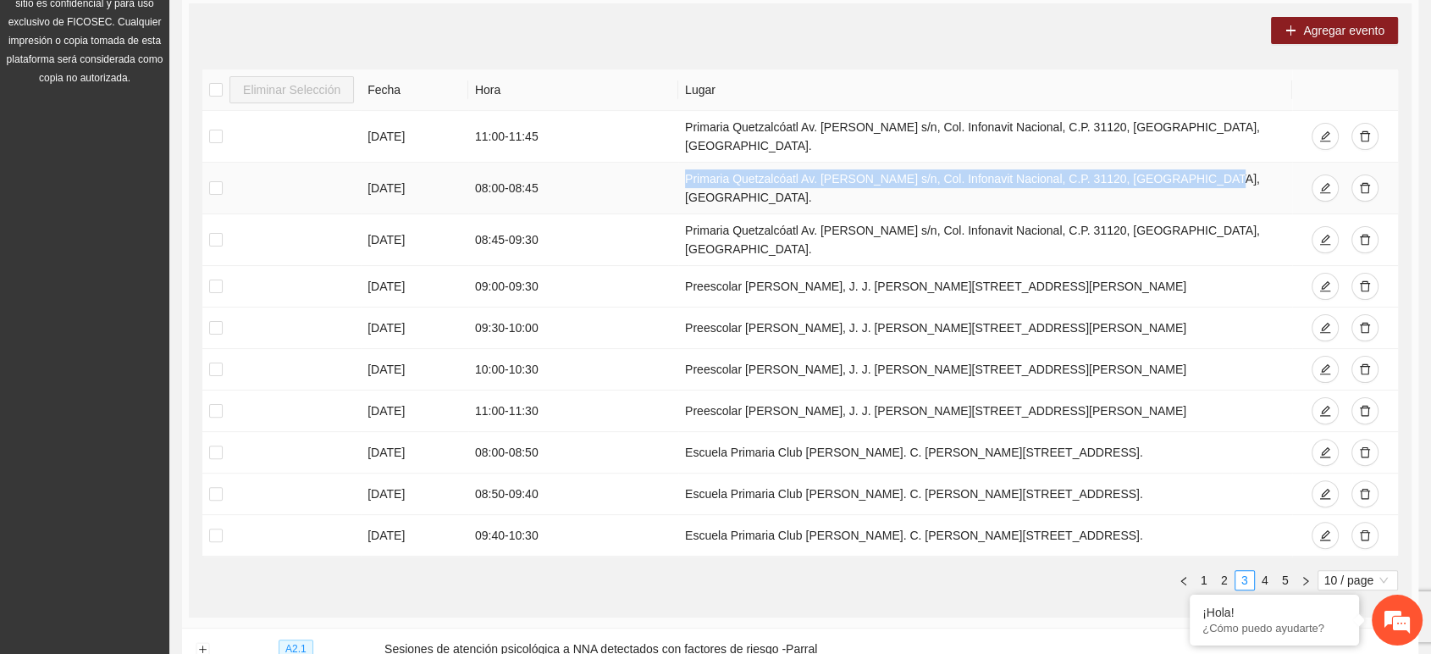
drag, startPoint x: 718, startPoint y: 165, endPoint x: 1191, endPoint y: 164, distance: 473.3
click at [1191, 164] on td "Primaria Quetzalcóatl Av. Juan Escutia s/n, Col. Infonavit Nacional, C.P. 31120…" at bounding box center [985, 189] width 614 height 52
copy td "Primaria Quetzalcóatl Av. Juan Escutia s/n, Col. Infonavit Nacional, C.P. 31120…"
click at [1356, 174] on button "button" at bounding box center [1364, 187] width 27 height 27
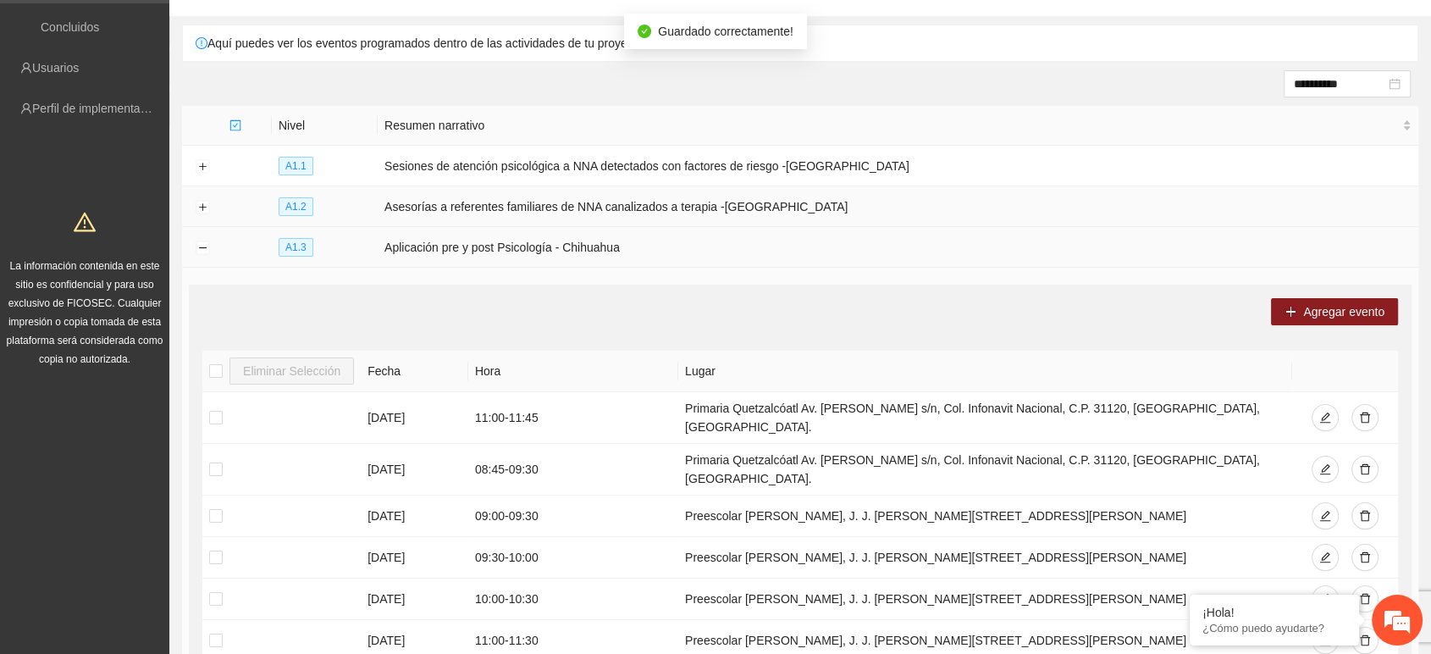
scroll to position [114, 0]
drag, startPoint x: 201, startPoint y: 237, endPoint x: 284, endPoint y: 230, distance: 83.3
click at [202, 238] on td at bounding box center [202, 248] width 41 height 41
drag, startPoint x: 201, startPoint y: 204, endPoint x: 300, endPoint y: 205, distance: 99.1
click at [201, 205] on button "Expand row" at bounding box center [203, 209] width 14 height 14
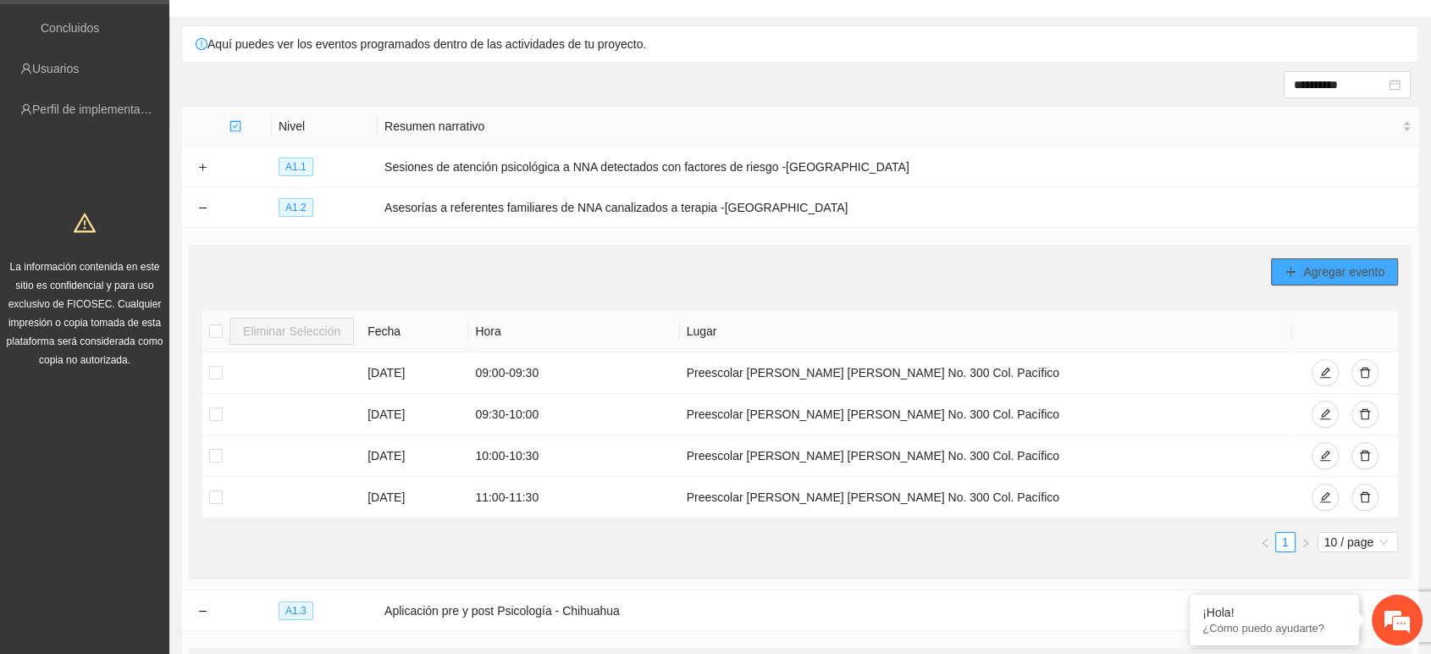
click at [1294, 279] on button "Agregar evento" at bounding box center [1334, 271] width 127 height 27
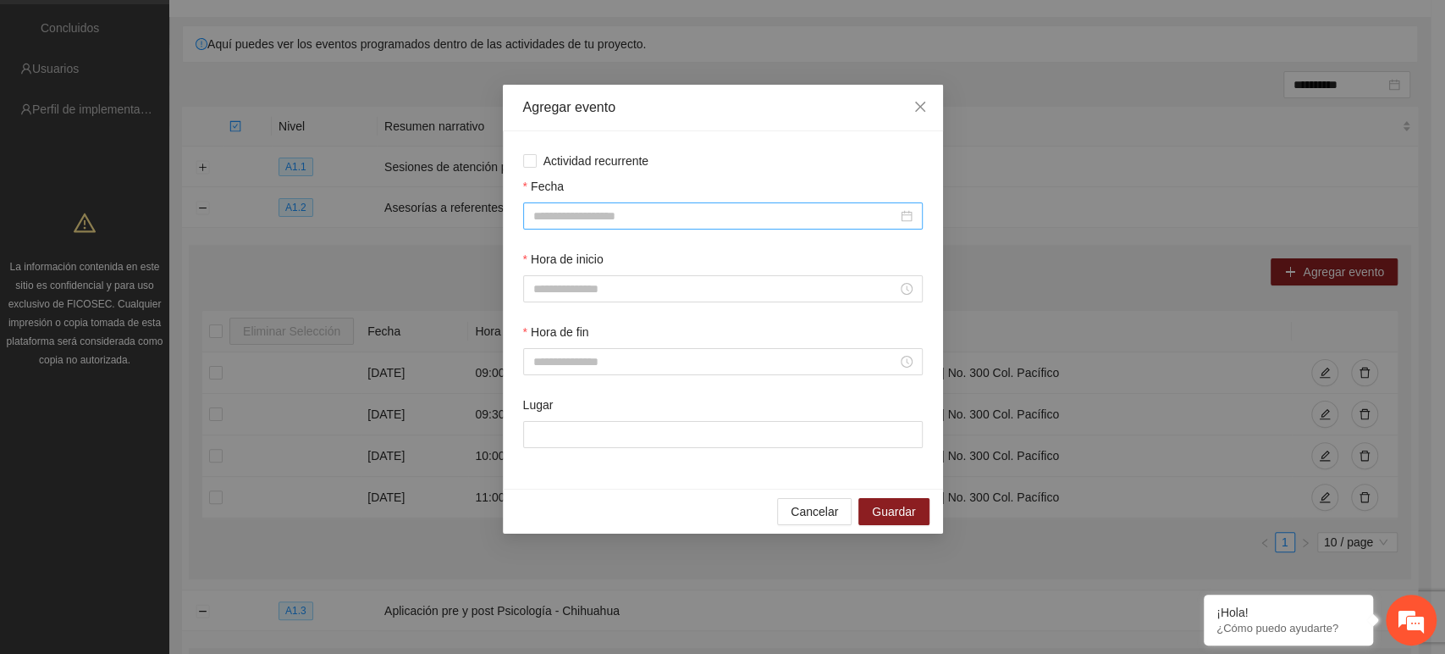
click at [585, 213] on input "Fecha" at bounding box center [715, 216] width 364 height 19
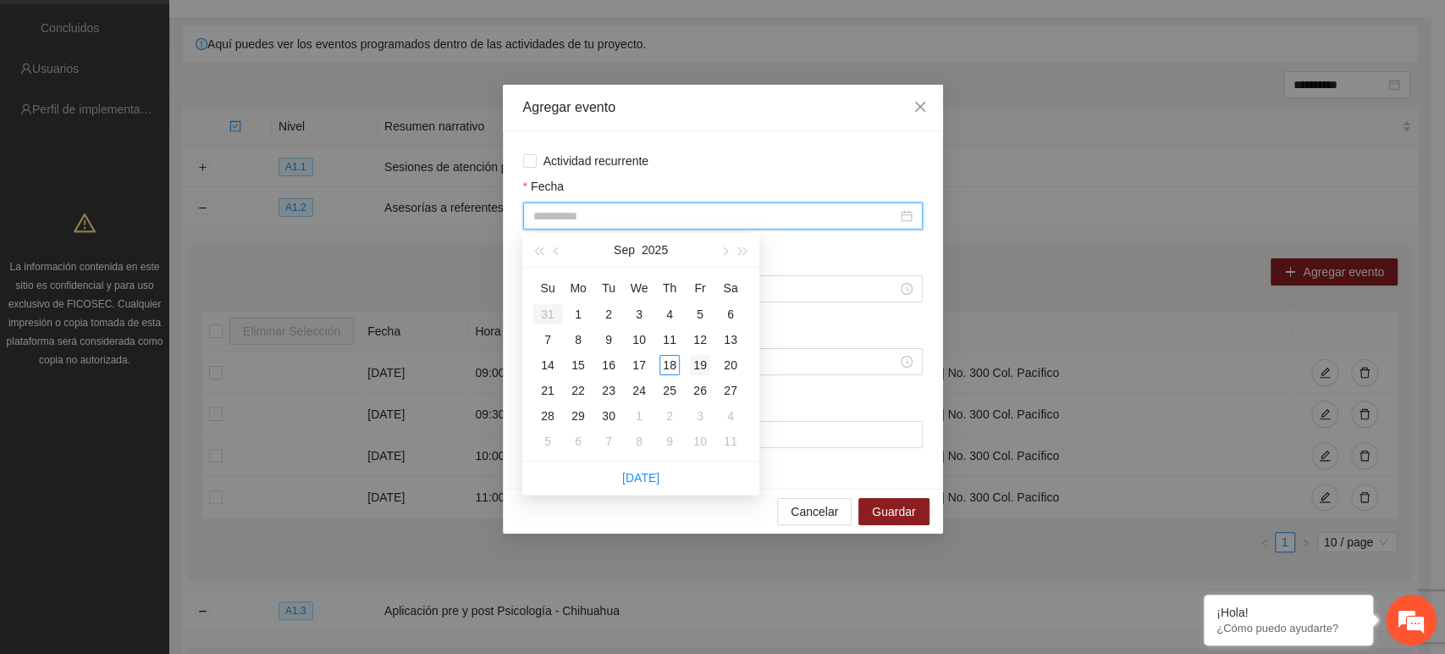
type input "**********"
click at [697, 367] on div "19" at bounding box center [700, 365] width 20 height 20
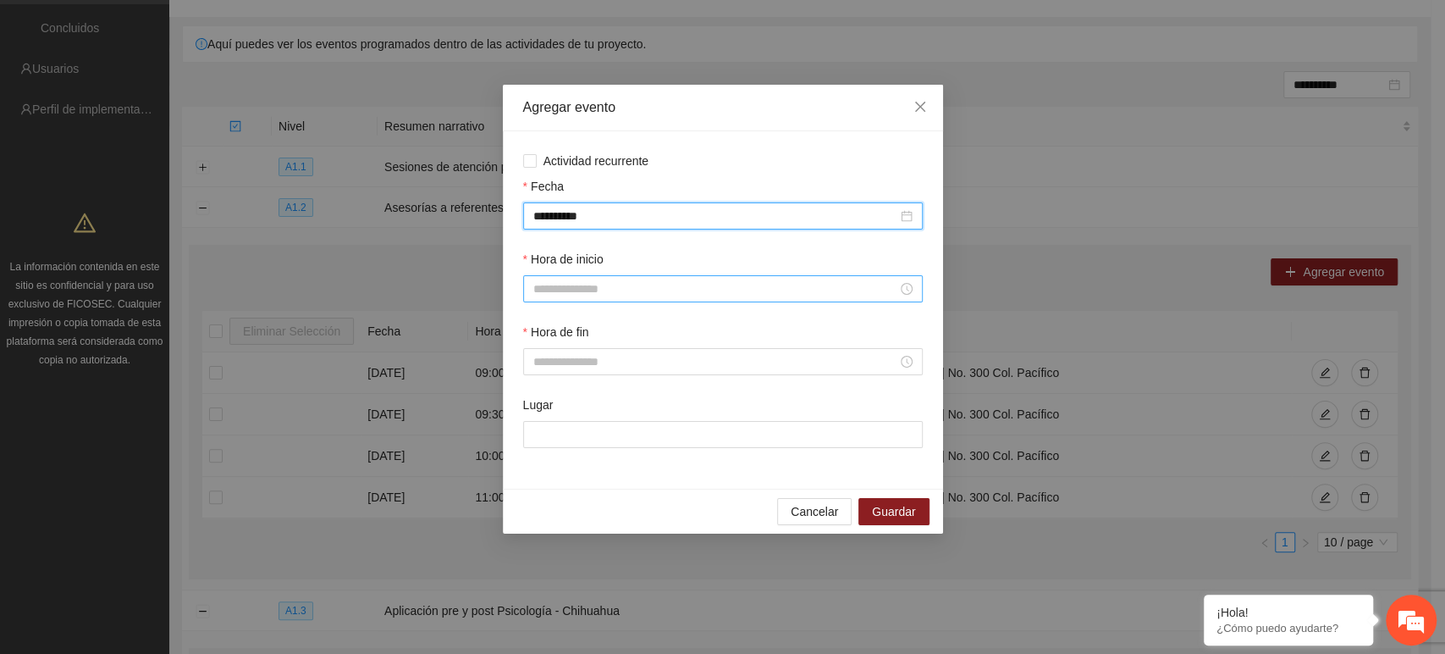
click at [594, 294] on input "Hora de inicio" at bounding box center [715, 288] width 364 height 19
type input "*****"
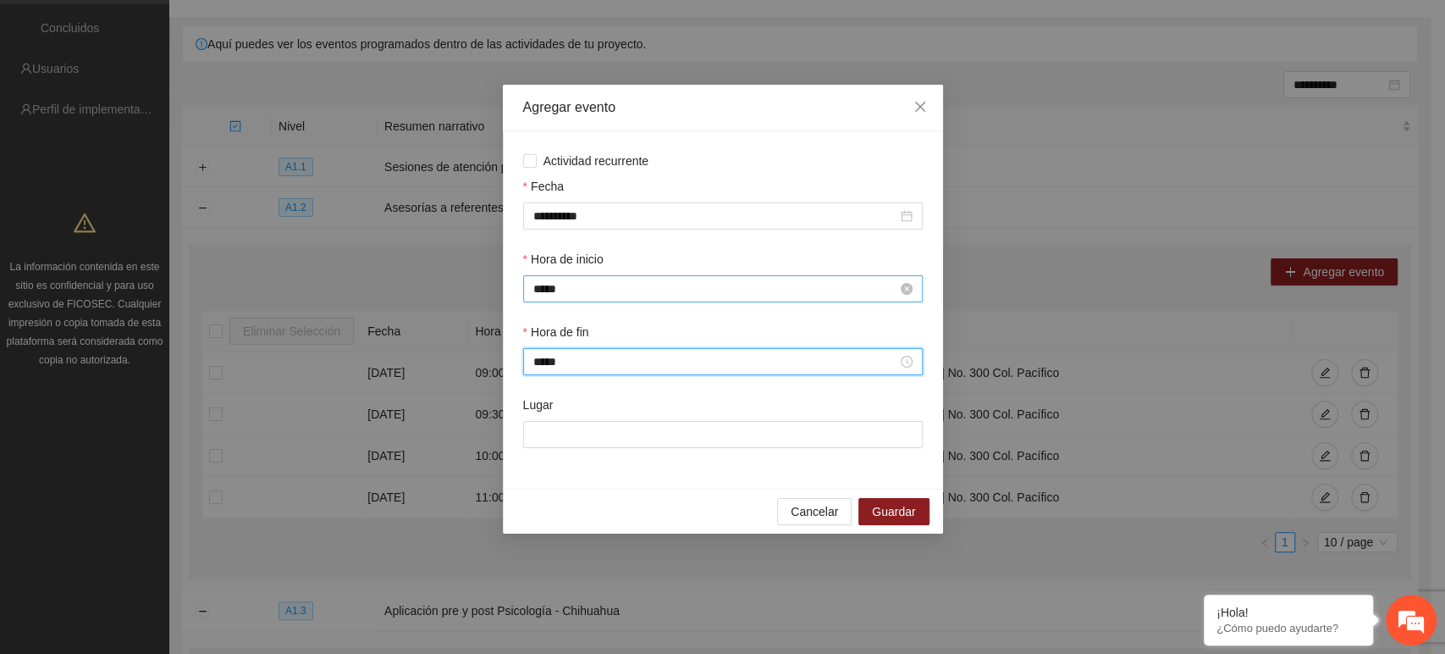
scroll to position [1067, 0]
type input "*****"
click at [595, 429] on input "Lugar" at bounding box center [723, 434] width 400 height 27
paste input "**********"
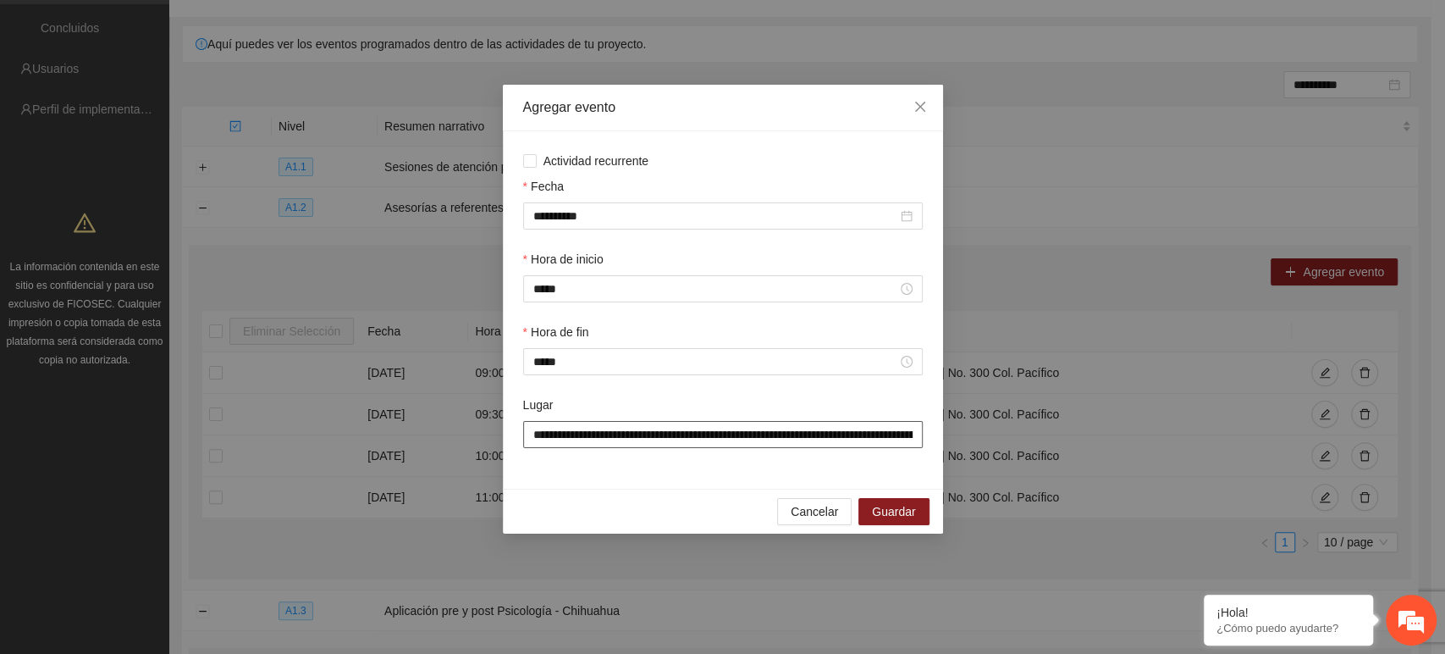
scroll to position [0, 114]
type input "**********"
click at [650, 398] on div "Lugar" at bounding box center [723, 407] width 400 height 25
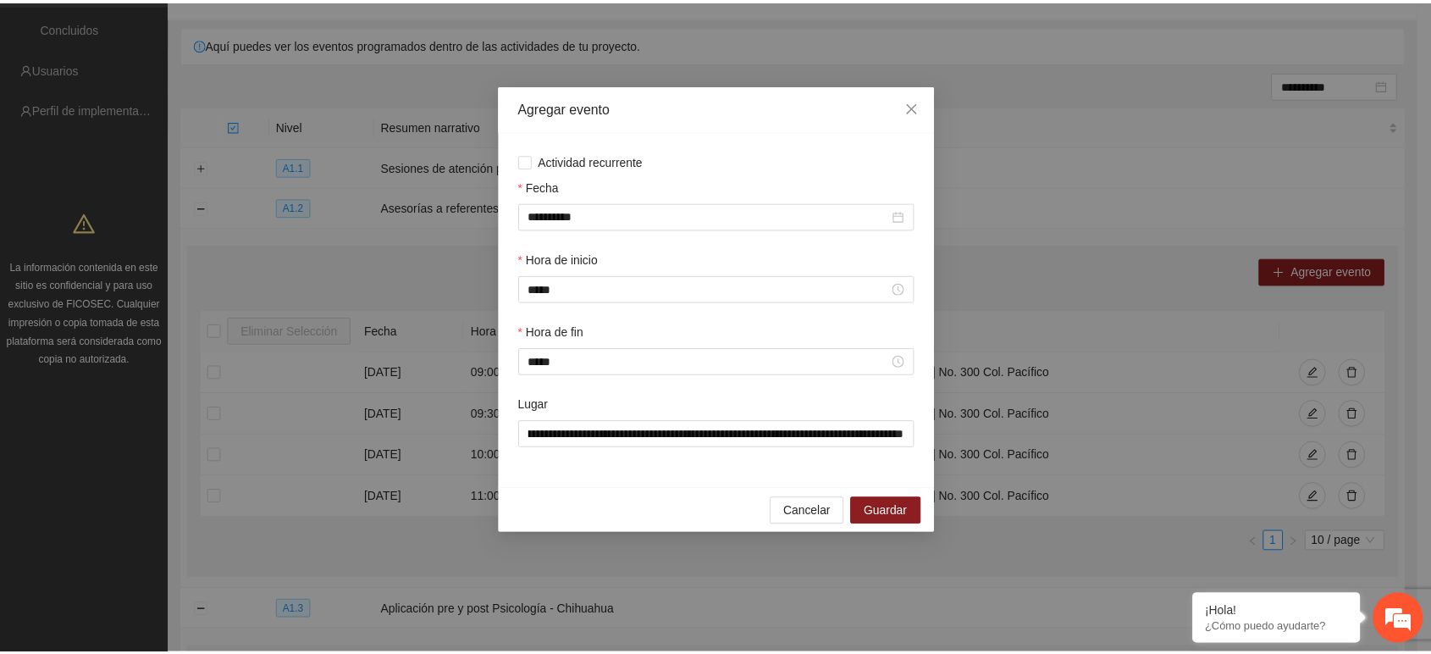
scroll to position [0, 0]
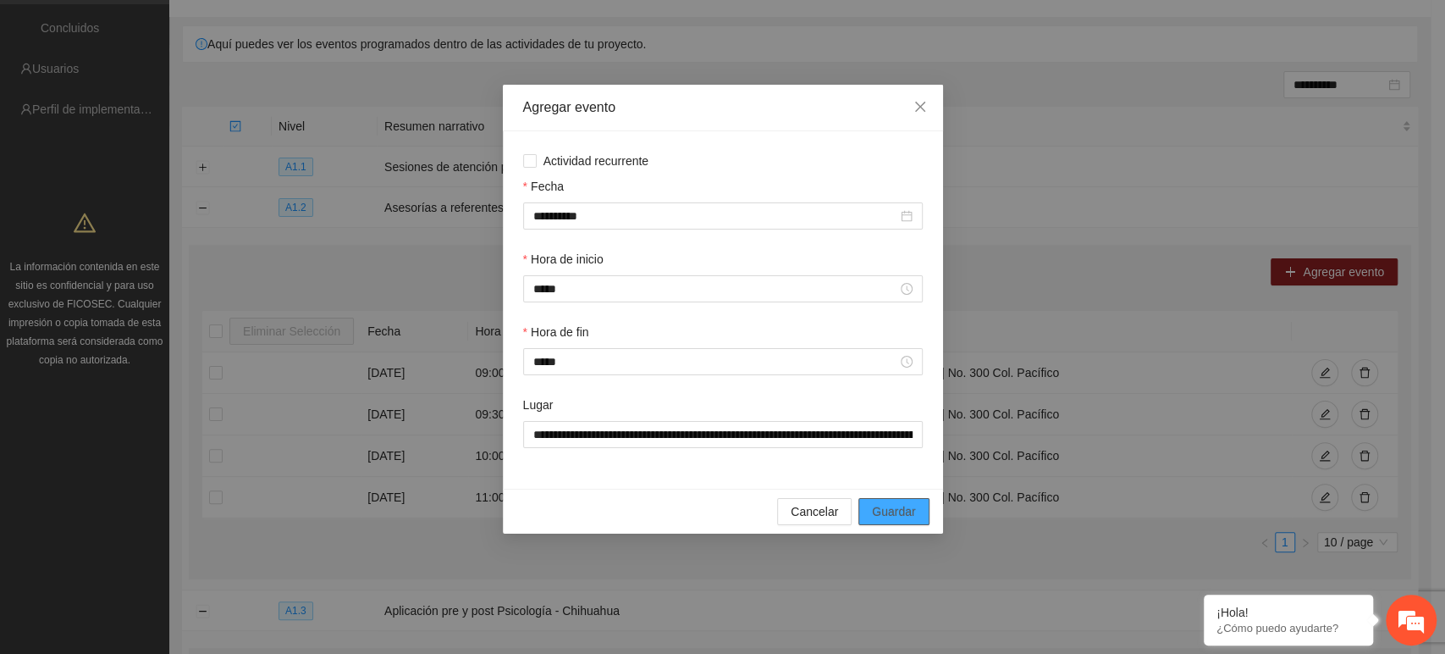
click at [909, 515] on span "Guardar" at bounding box center [893, 511] width 43 height 19
